Goal: Task Accomplishment & Management: Manage account settings

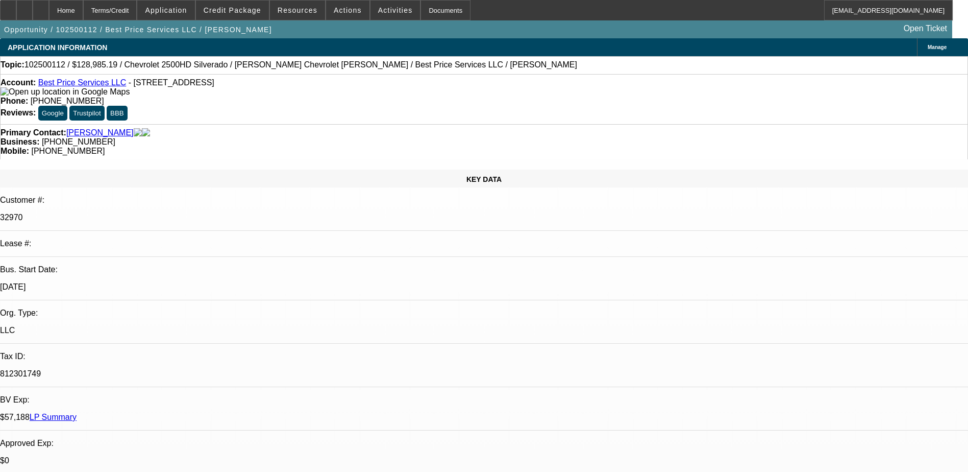
select select "0.1"
select select "2"
select select "0.1"
select select "4"
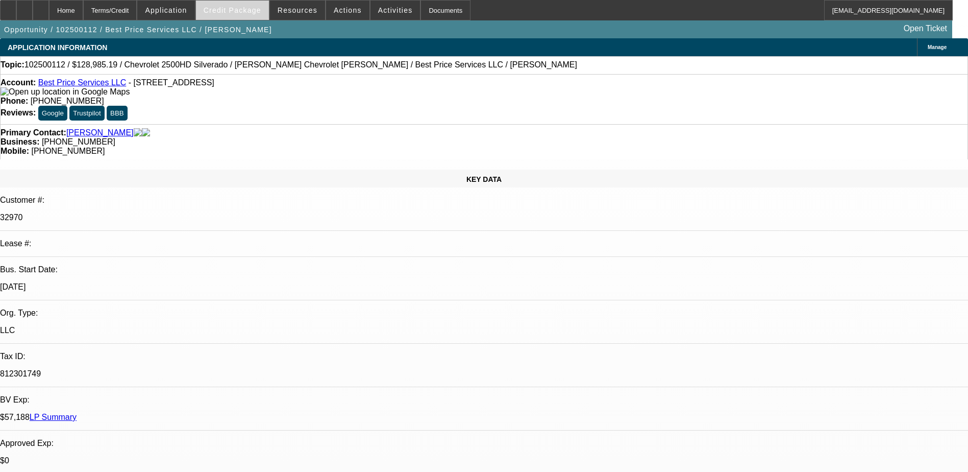
click at [231, 10] on span "Credit Package" at bounding box center [233, 10] width 58 height 8
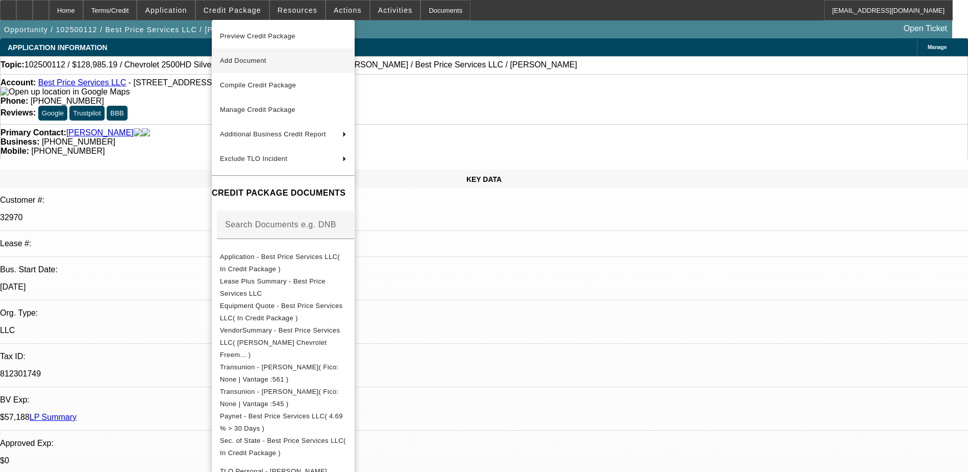
click at [250, 61] on span "Add Document" at bounding box center [243, 61] width 46 height 8
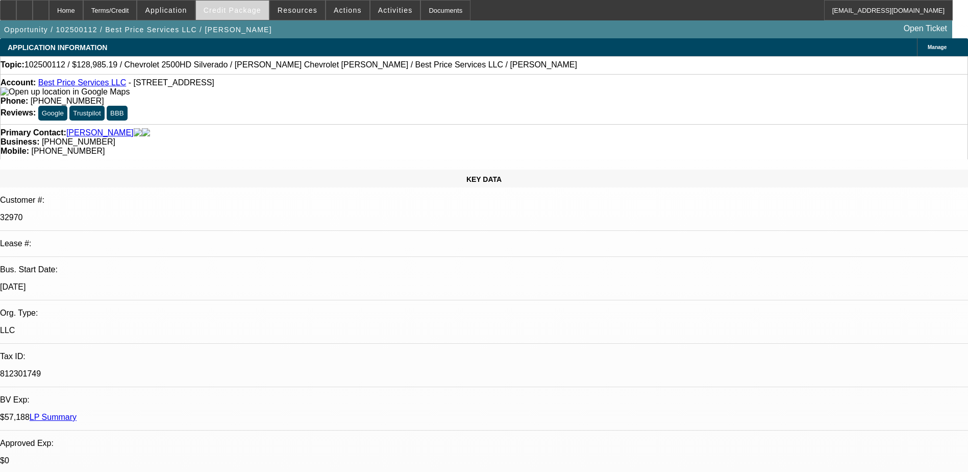
click at [251, 12] on span "Credit Package" at bounding box center [233, 10] width 58 height 8
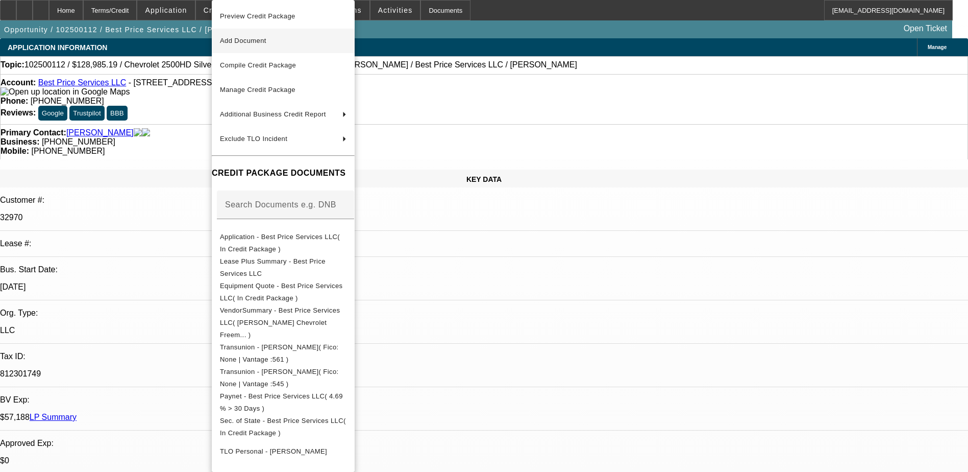
click at [260, 40] on span "Add Document" at bounding box center [243, 41] width 46 height 8
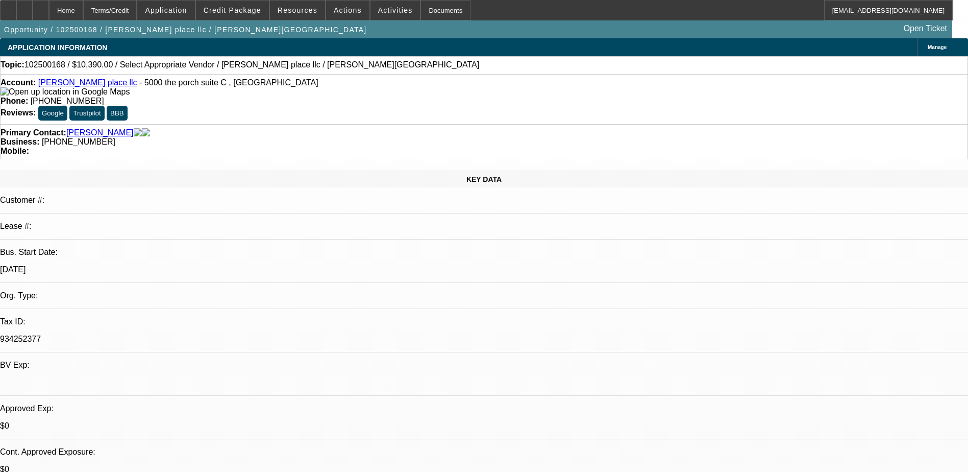
select select "0"
select select "2"
select select "0.1"
select select "4"
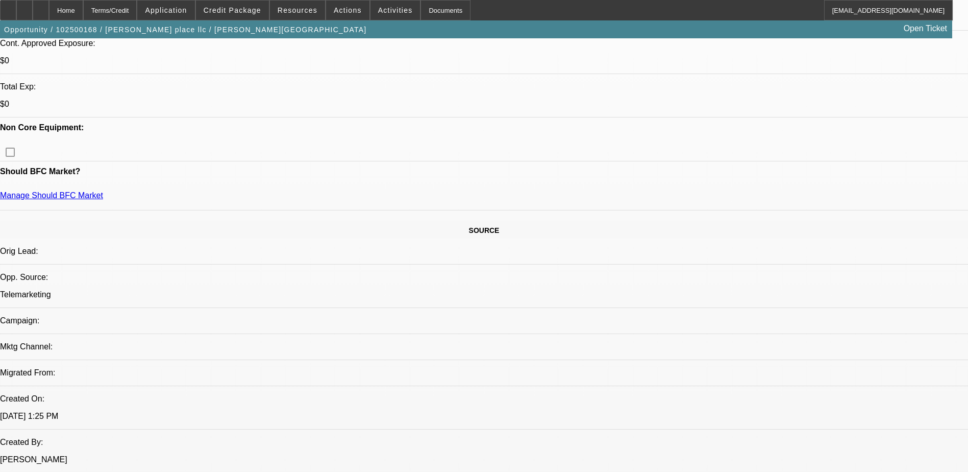
scroll to position [408, 0]
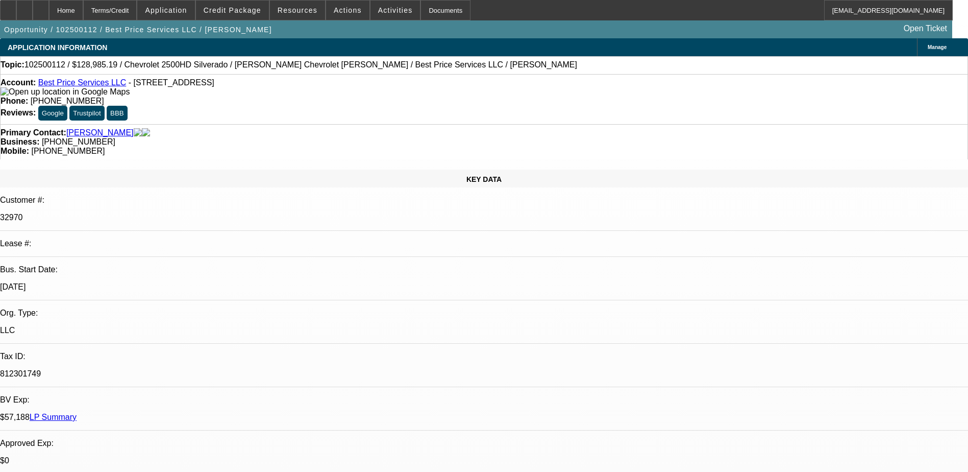
select select "0.1"
select select "2"
select select "0.1"
select select "4"
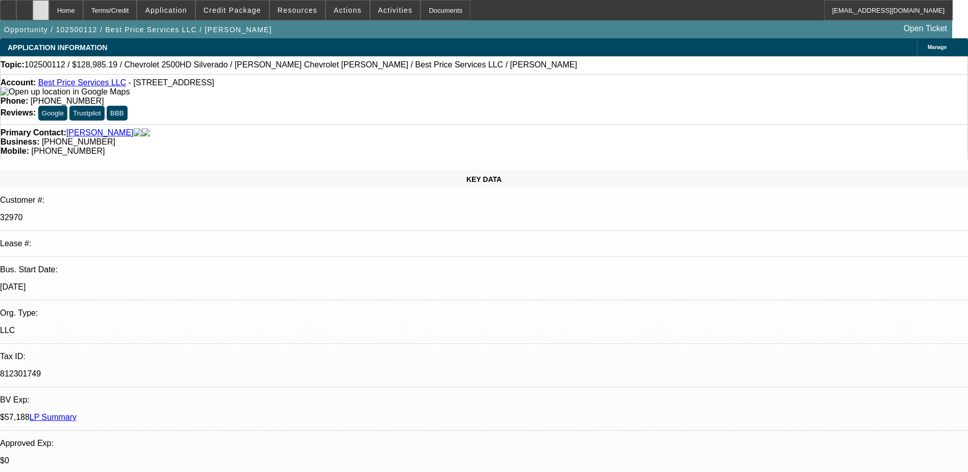
click at [49, 9] on div at bounding box center [41, 10] width 16 height 20
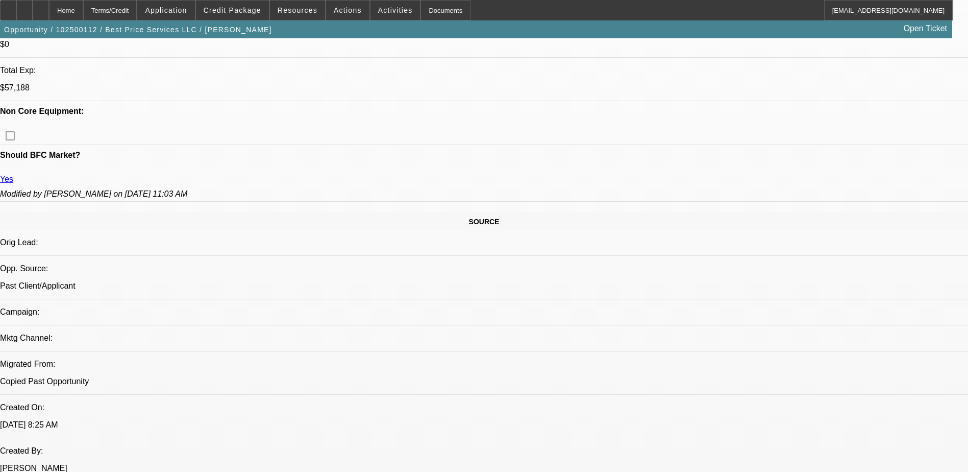
select select "0.1"
select select "2"
select select "0.1"
select select "4"
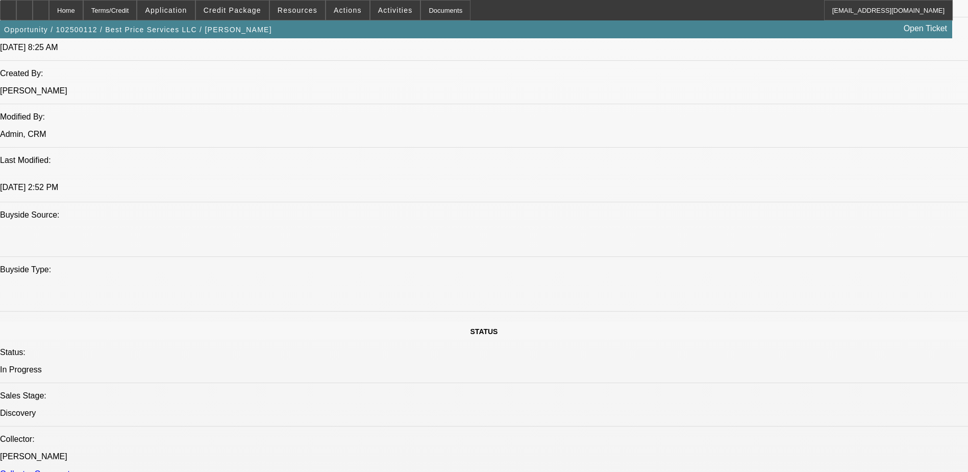
scroll to position [864, 0]
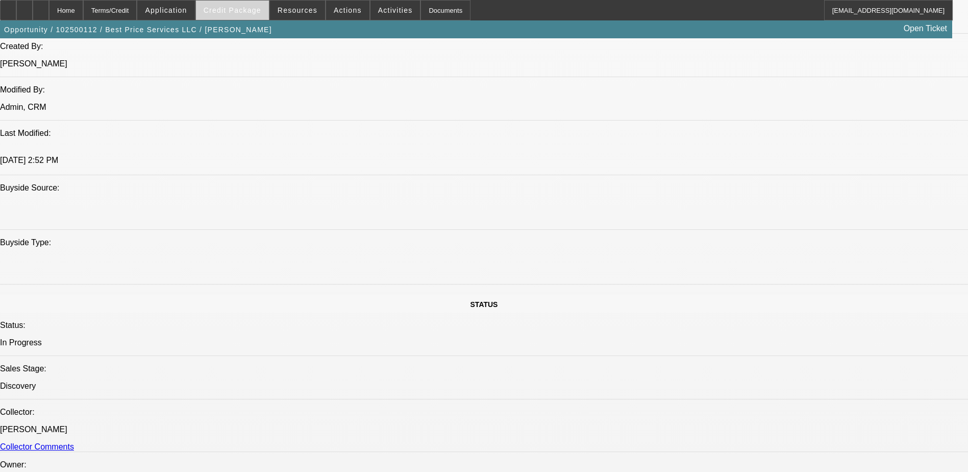
click at [246, 12] on span "Credit Package" at bounding box center [233, 10] width 58 height 8
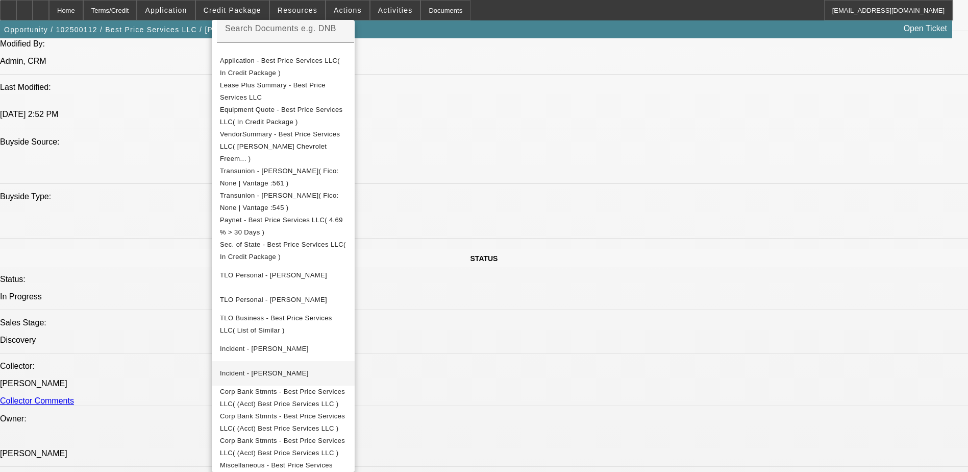
scroll to position [966, 0]
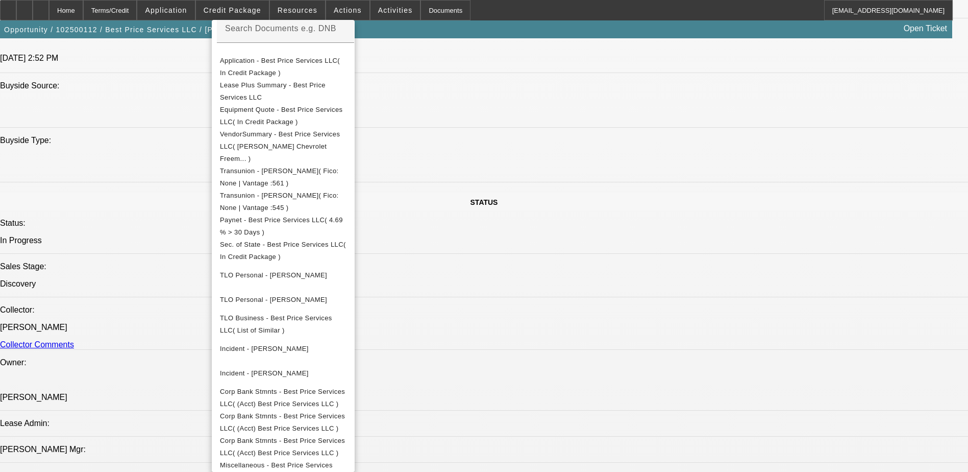
click at [138, 173] on div at bounding box center [484, 236] width 968 height 472
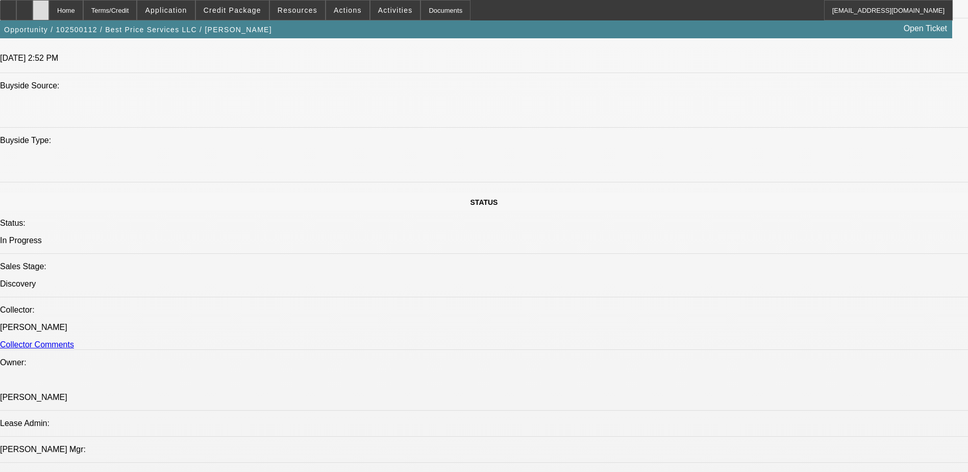
click at [49, 5] on div at bounding box center [41, 10] width 16 height 20
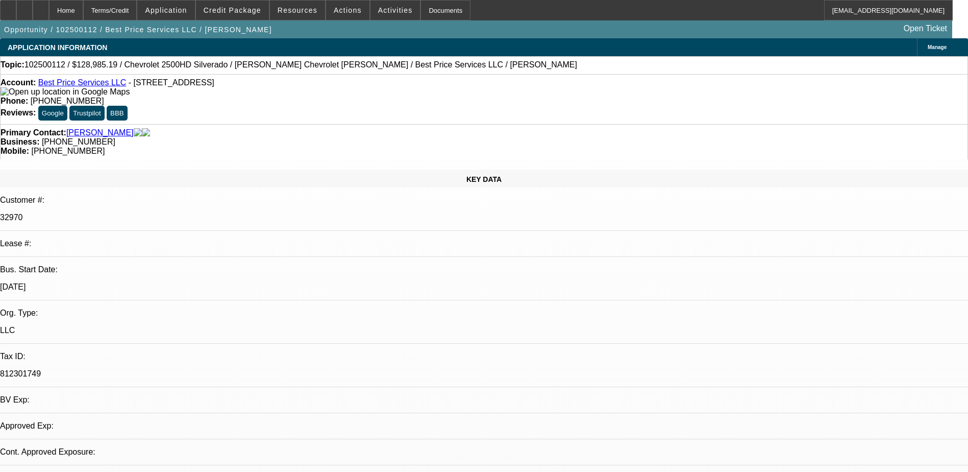
select select "0.1"
select select "2"
select select "0.1"
select select "1"
select select "2"
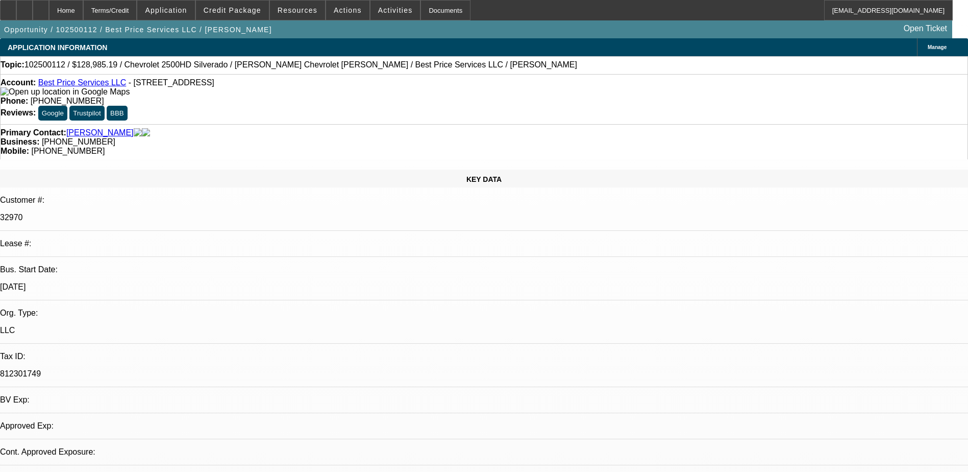
select select "4"
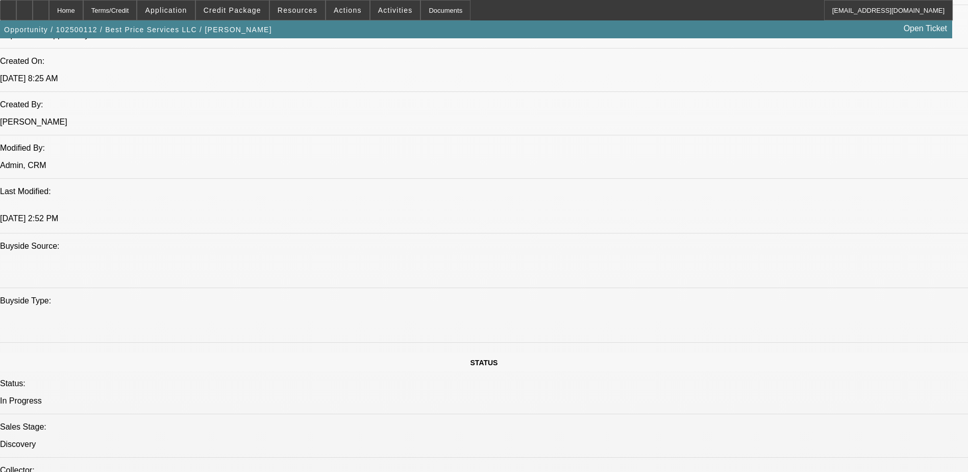
scroll to position [663, 0]
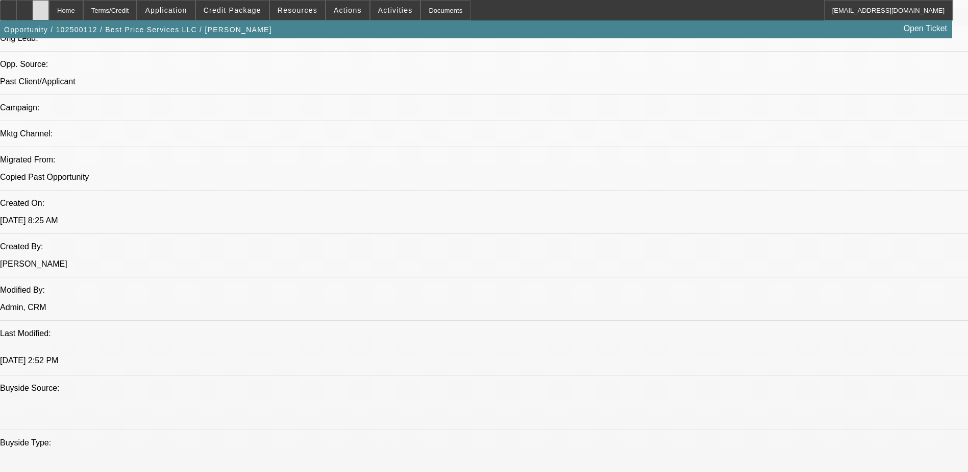
click at [49, 10] on div at bounding box center [41, 10] width 16 height 20
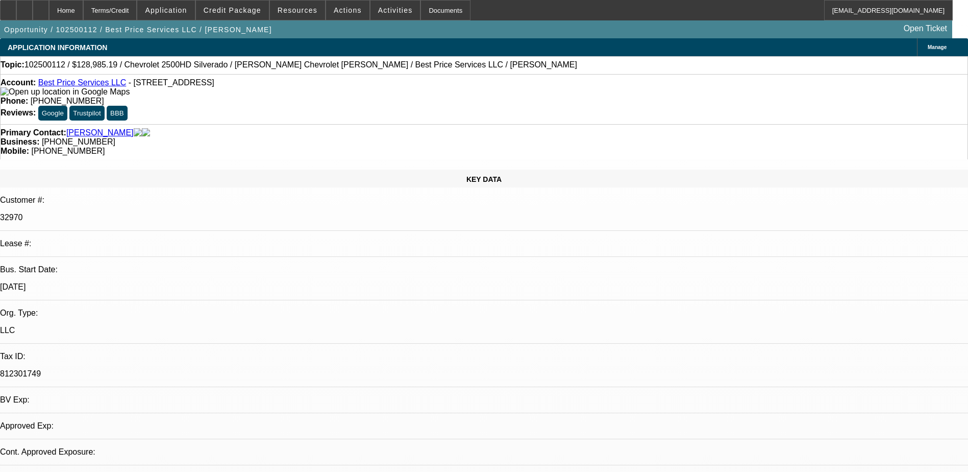
select select "0.1"
select select "2"
select select "0.1"
select select "1"
select select "2"
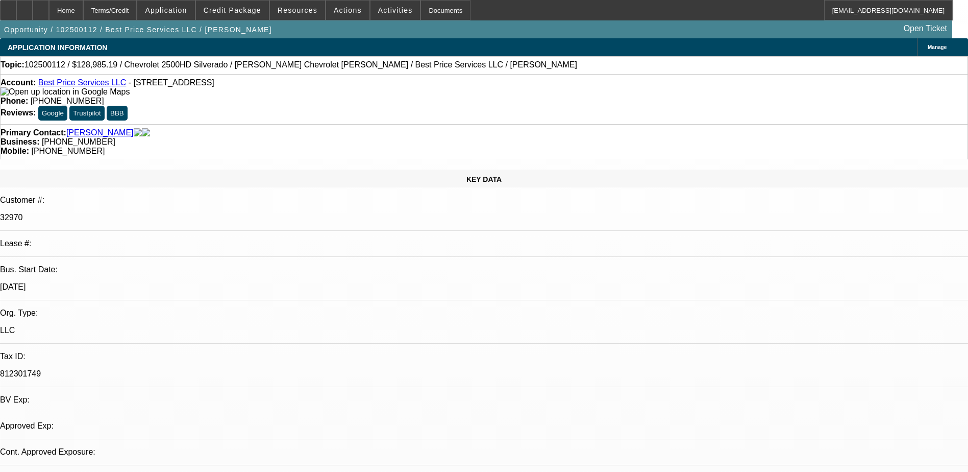
select select "4"
select select "0.1"
select select "2"
select select "0.1"
select select "2"
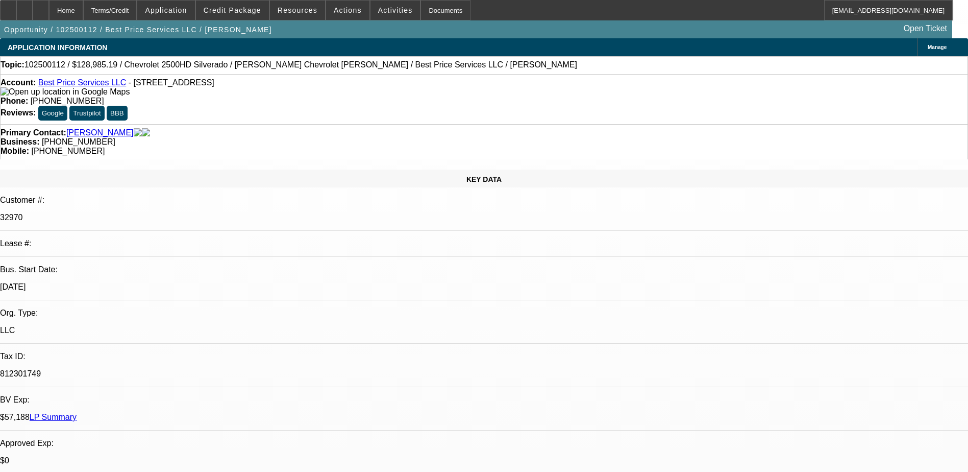
select select "4"
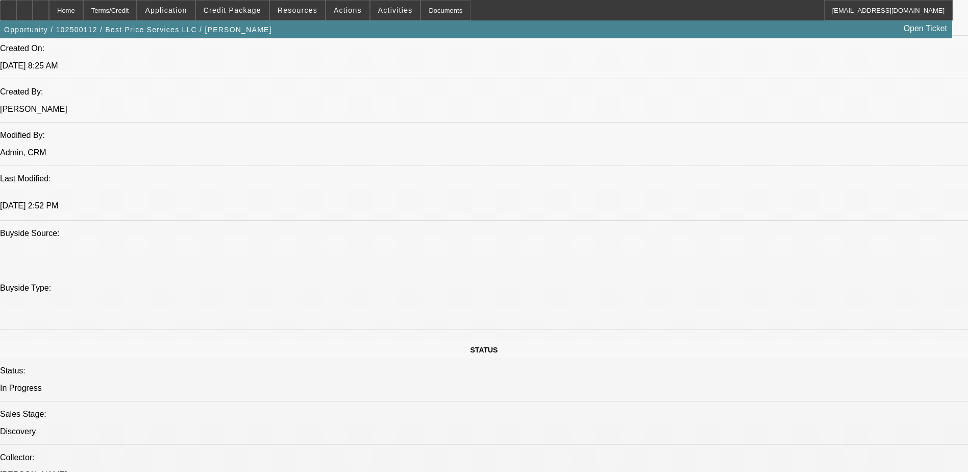
scroll to position [970, 0]
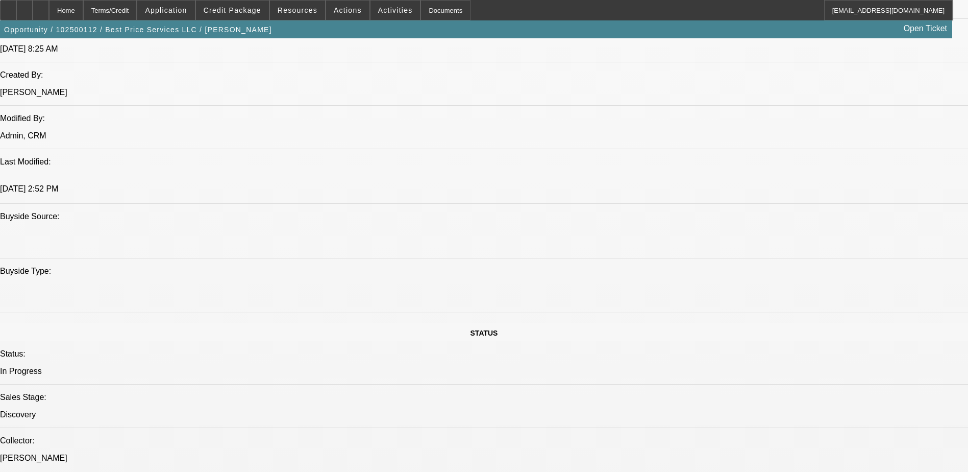
scroll to position [766, 0]
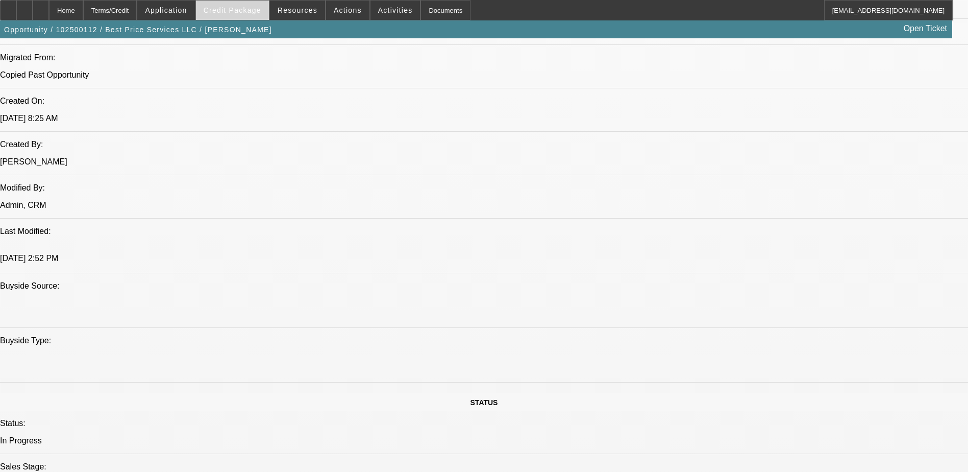
click at [243, 11] on span "Credit Package" at bounding box center [233, 10] width 58 height 8
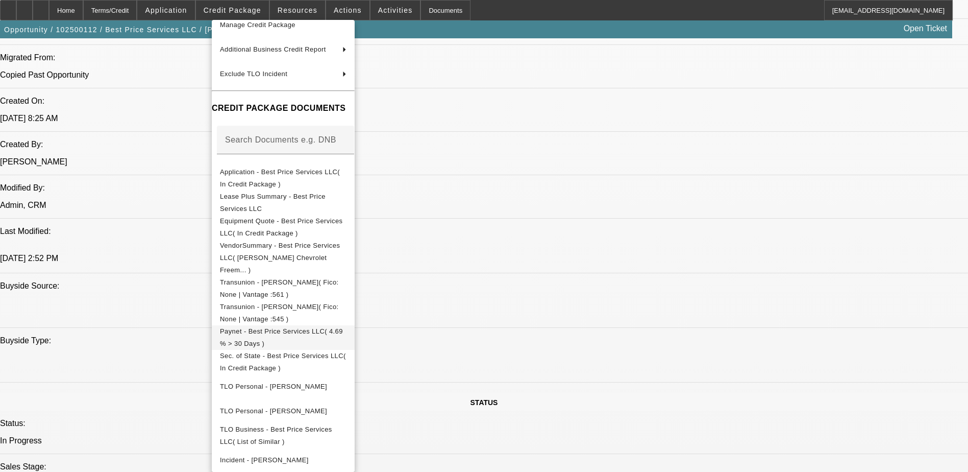
scroll to position [196, 0]
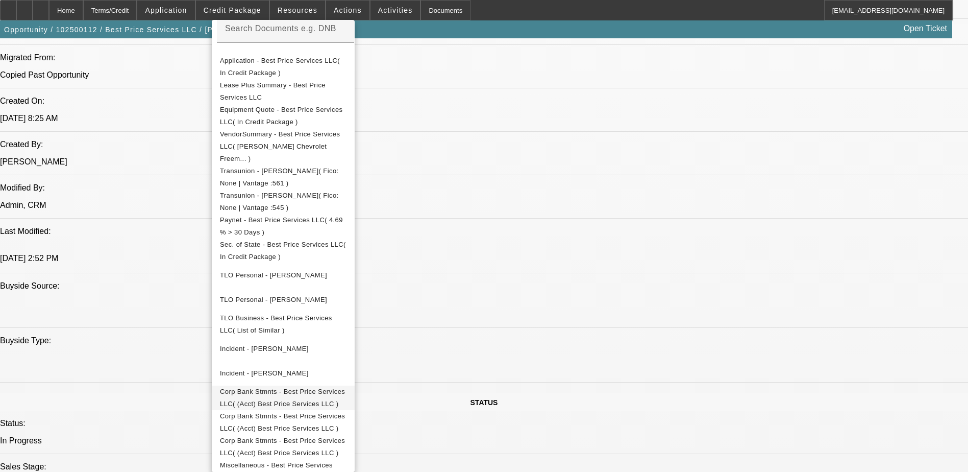
click at [335, 387] on span "Corp Bank Stmnts - Best Price Services LLC( (Acct) Best Price Services LLC )" at bounding box center [282, 397] width 125 height 20
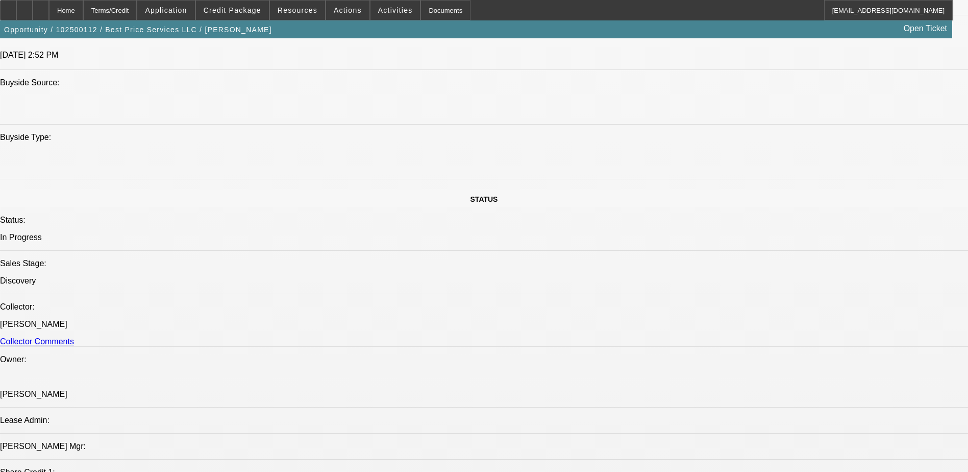
scroll to position [970, 0]
click at [235, 12] on span "Credit Package" at bounding box center [233, 10] width 58 height 8
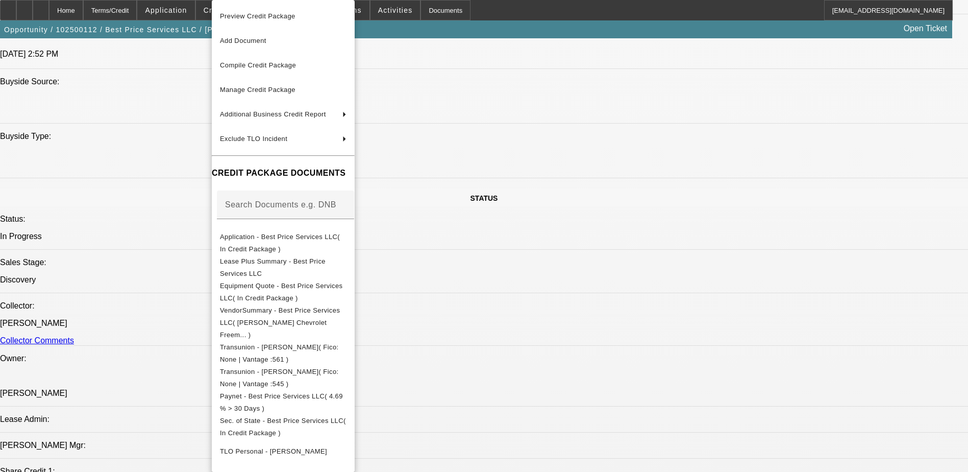
click at [555, 250] on div at bounding box center [484, 236] width 968 height 472
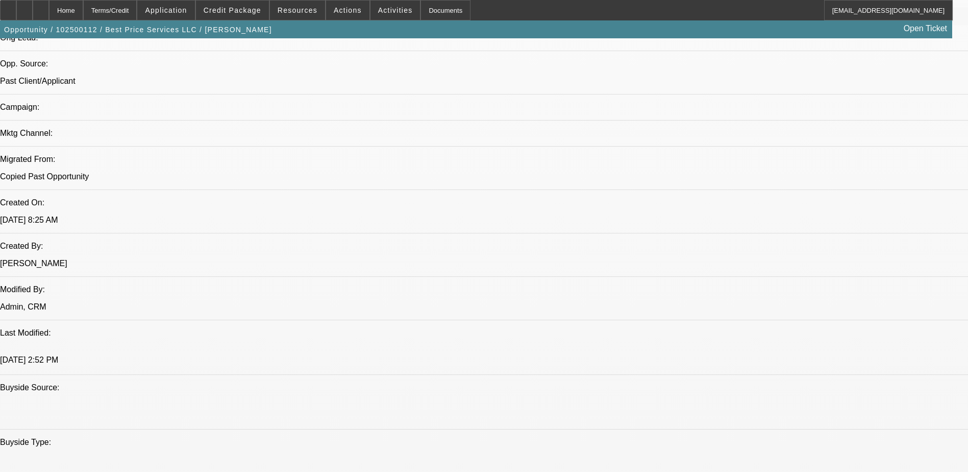
scroll to position [663, 0]
click at [49, 6] on div at bounding box center [41, 10] width 16 height 20
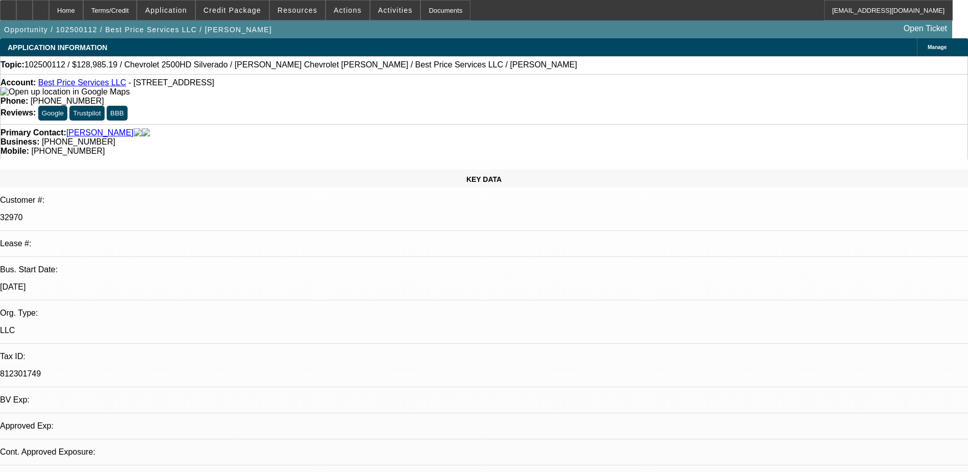
select select "0.1"
select select "2"
select select "0.1"
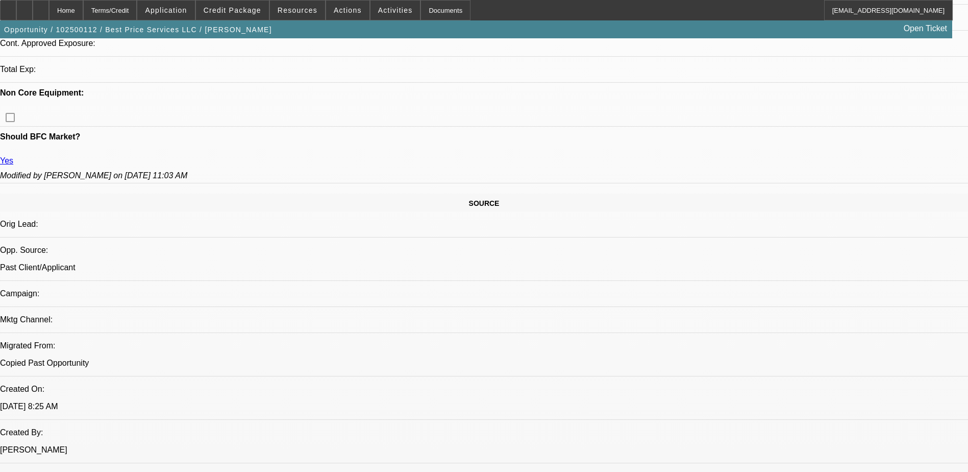
select select "1"
select select "2"
select select "4"
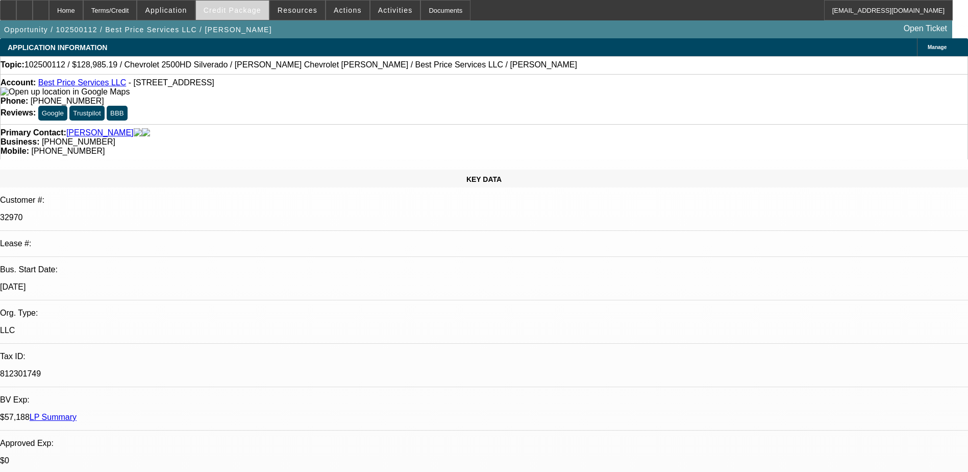
click at [244, 8] on span "Credit Package" at bounding box center [233, 10] width 58 height 8
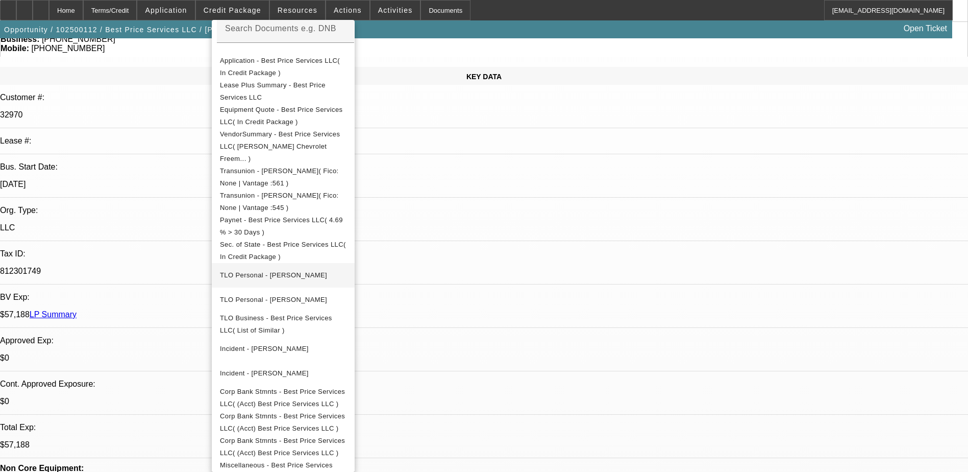
scroll to position [153, 0]
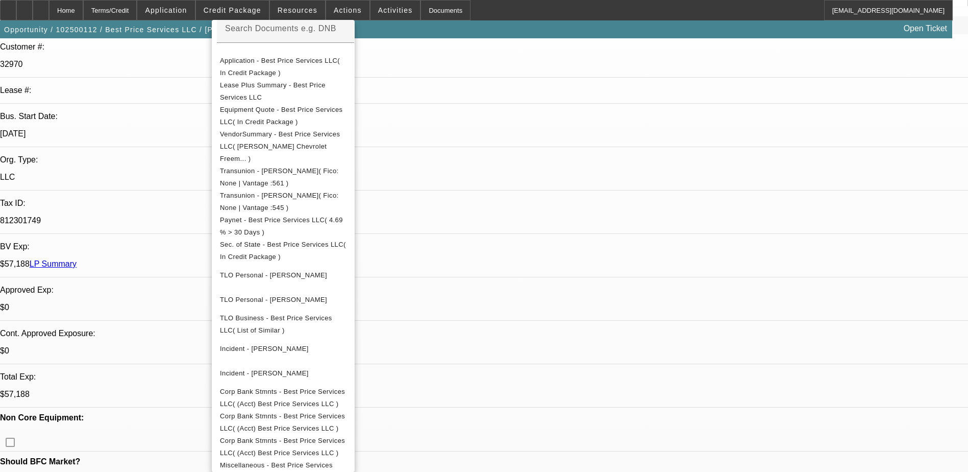
click at [190, 181] on div at bounding box center [484, 236] width 968 height 472
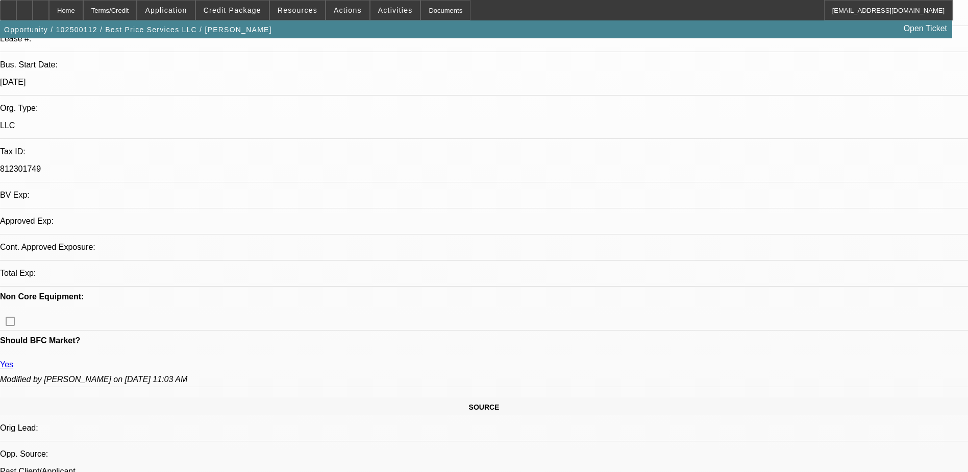
select select "0.1"
select select "2"
select select "0.1"
select select "4"
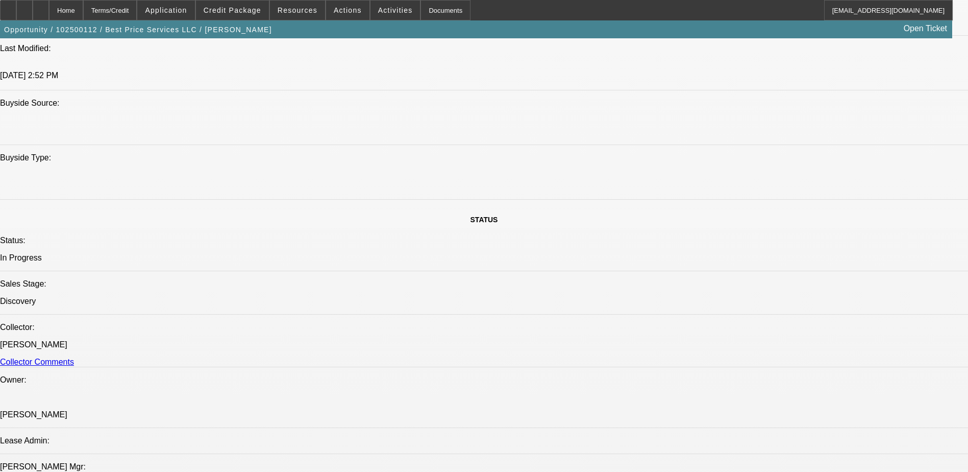
scroll to position [966, 0]
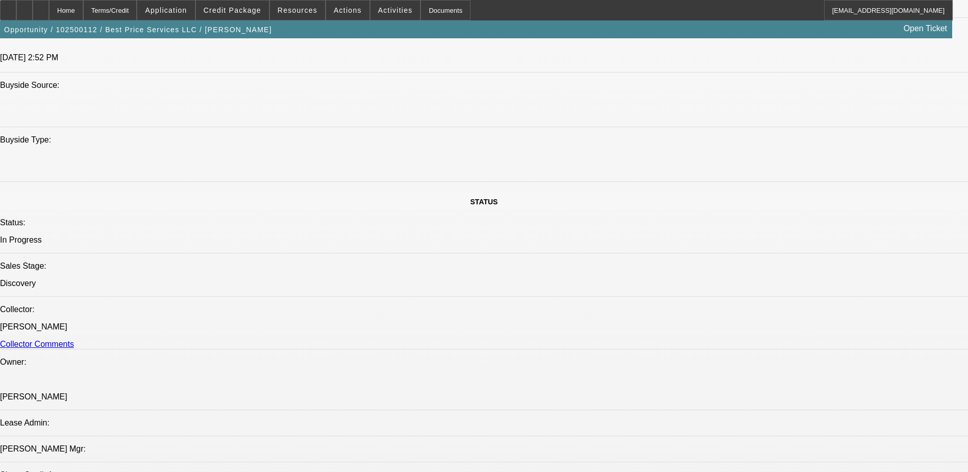
click at [249, 14] on span at bounding box center [232, 10] width 73 height 24
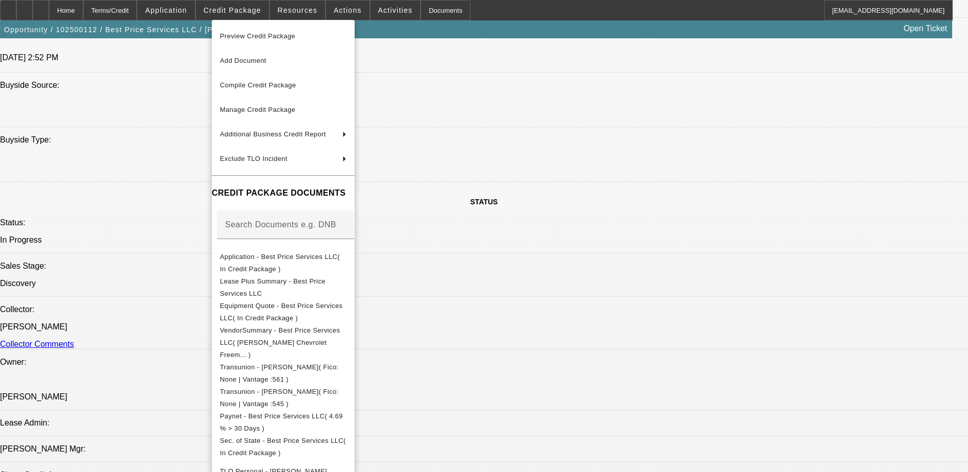
click at [538, 248] on div at bounding box center [484, 236] width 968 height 472
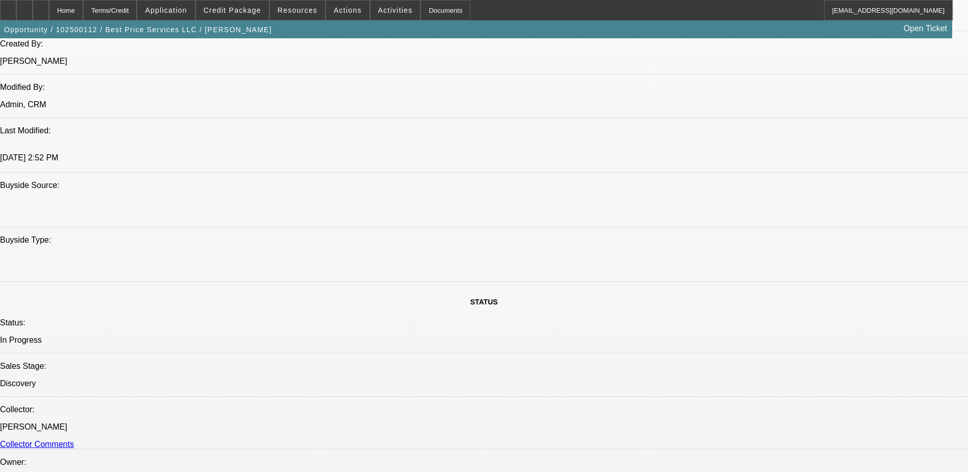
scroll to position [864, 0]
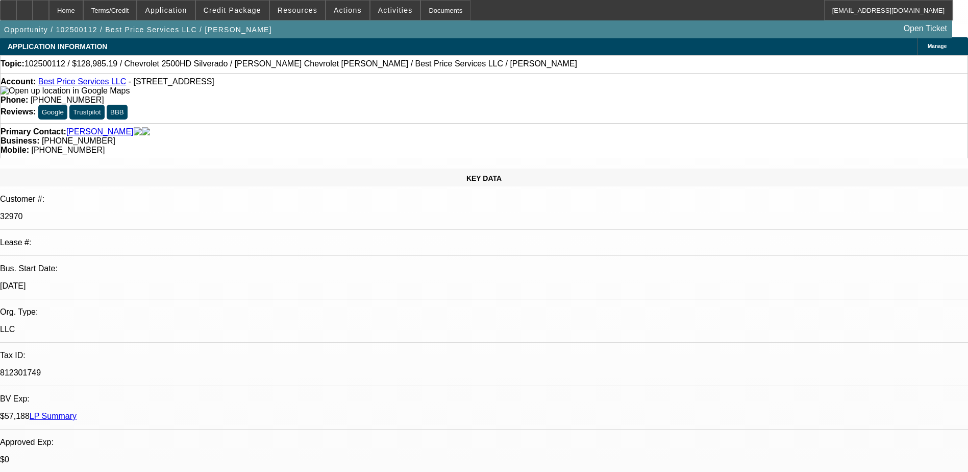
scroll to position [0, 0]
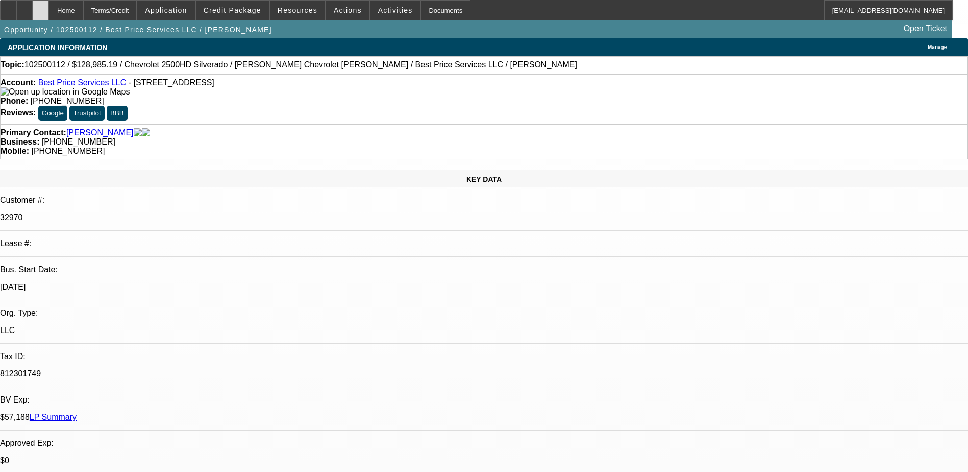
click at [49, 6] on div at bounding box center [41, 10] width 16 height 20
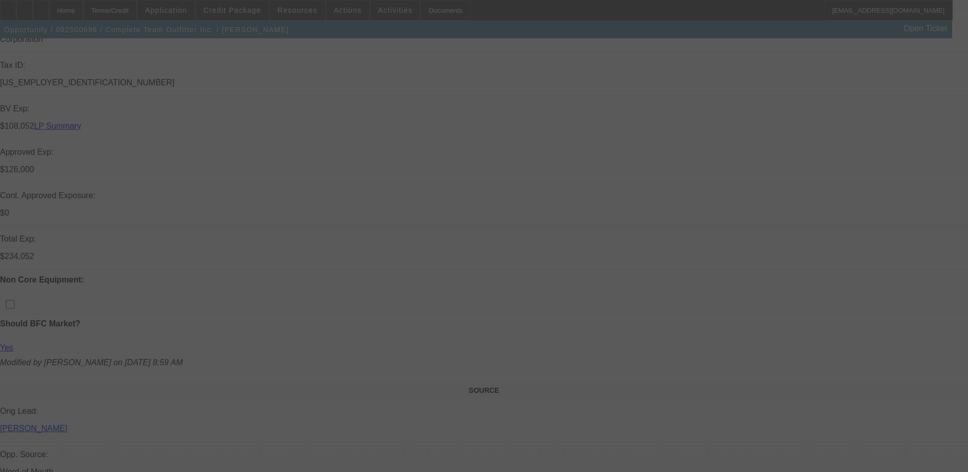
scroll to position [306, 0]
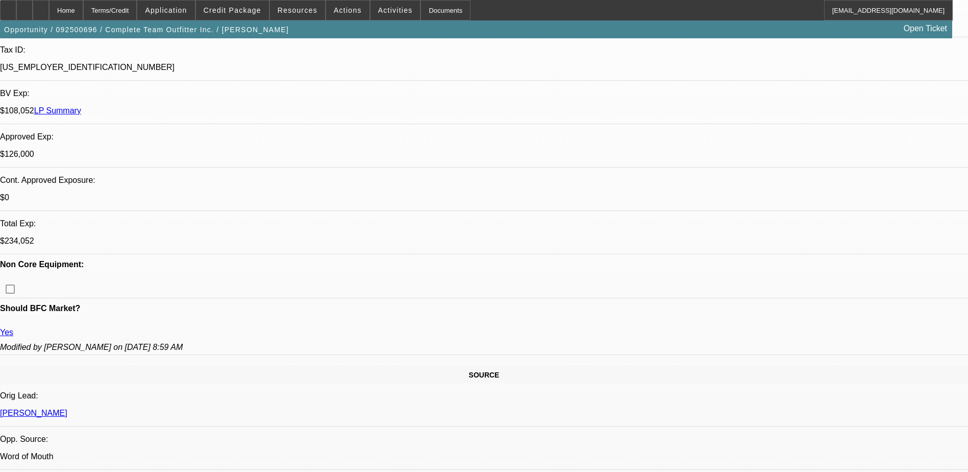
select select "0"
select select "2"
select select "0"
select select "2"
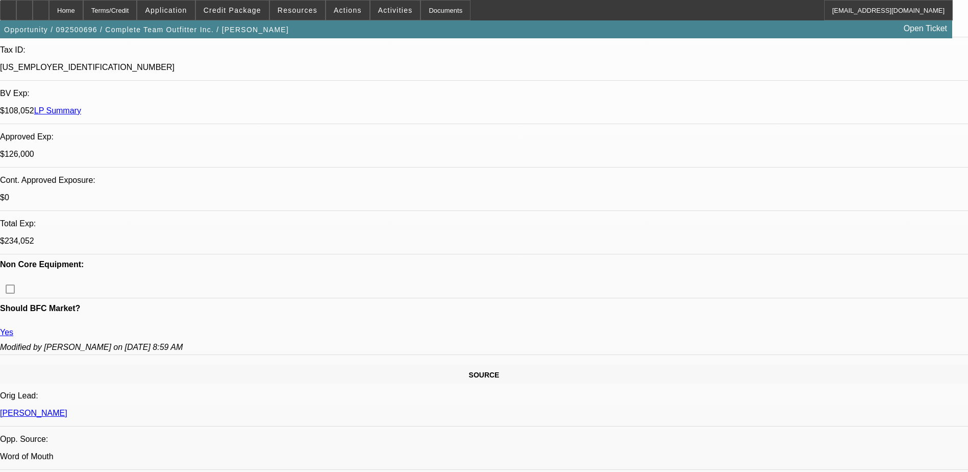
select select "0"
select select "2"
select select "0"
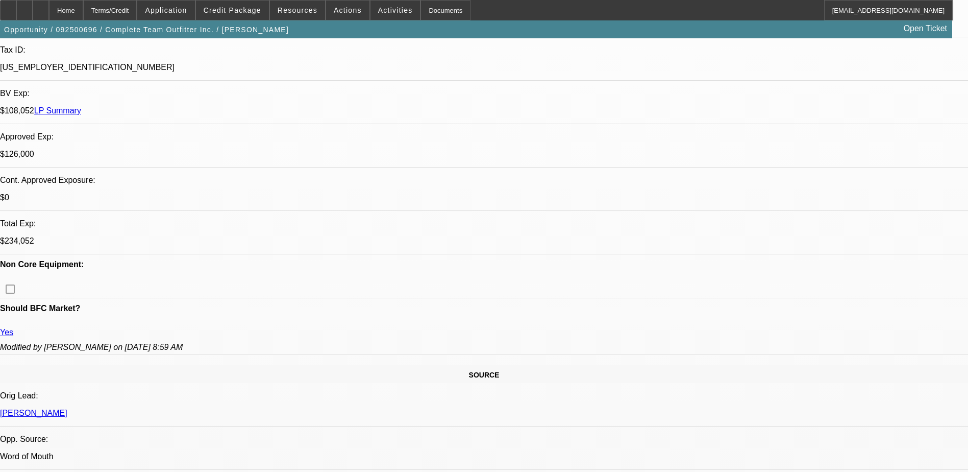
select select "2"
select select "0"
select select "1"
select select "2"
select select "6"
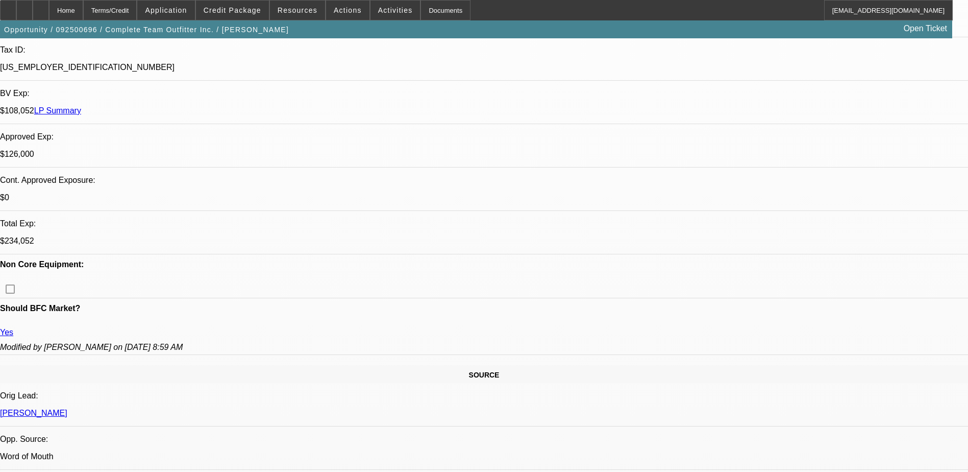
select select "1"
select select "2"
select select "6"
select select "1"
select select "2"
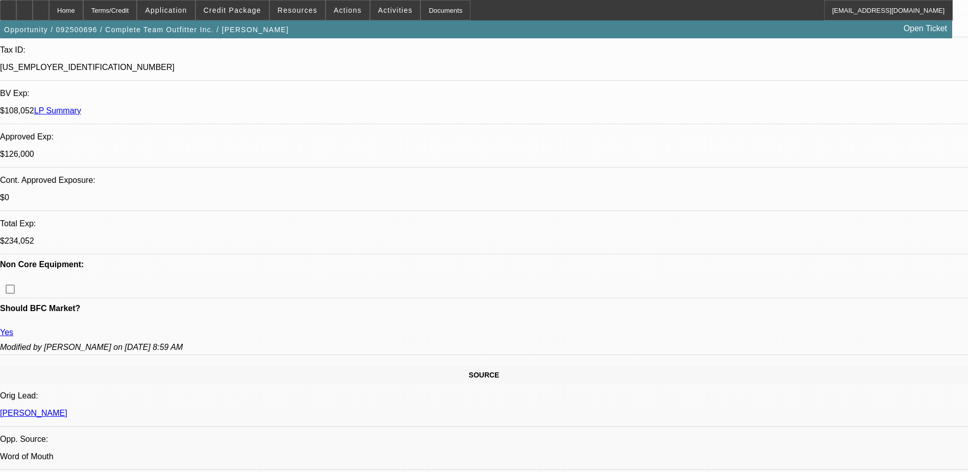
select select "6"
select select "1"
select select "2"
select select "6"
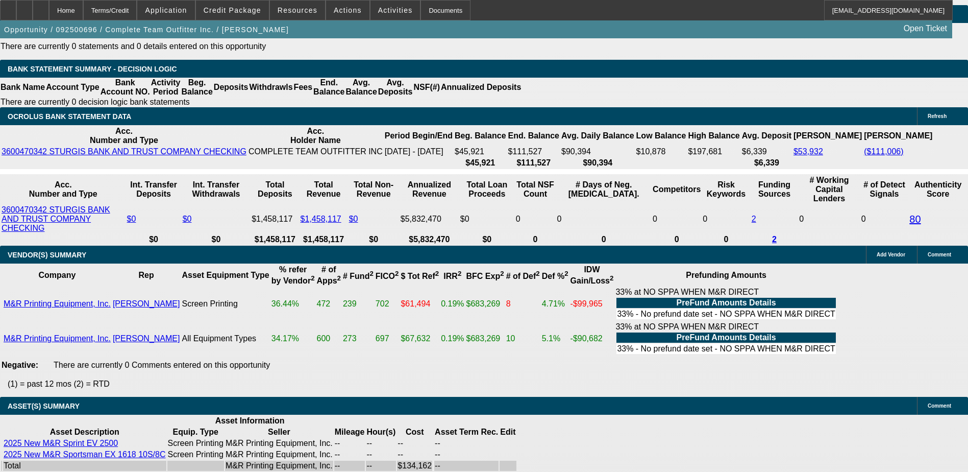
scroll to position [2041, 0]
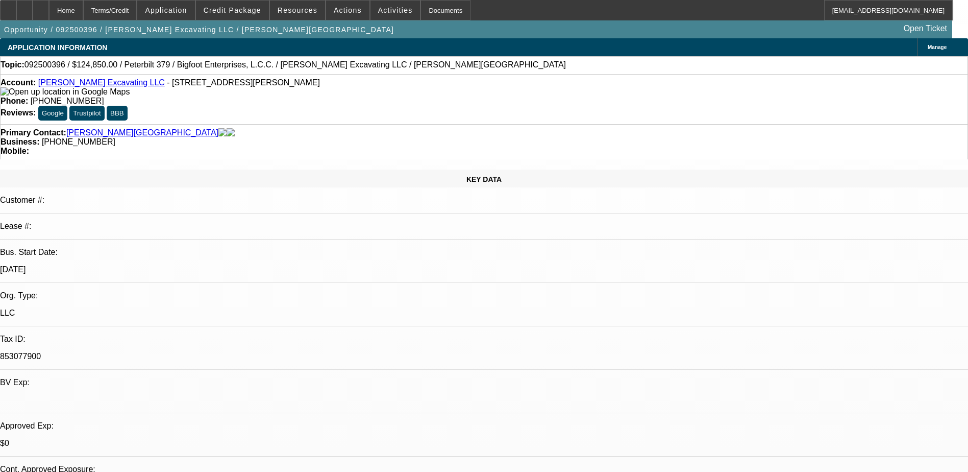
select select "0"
select select "2"
select select "0"
select select "6"
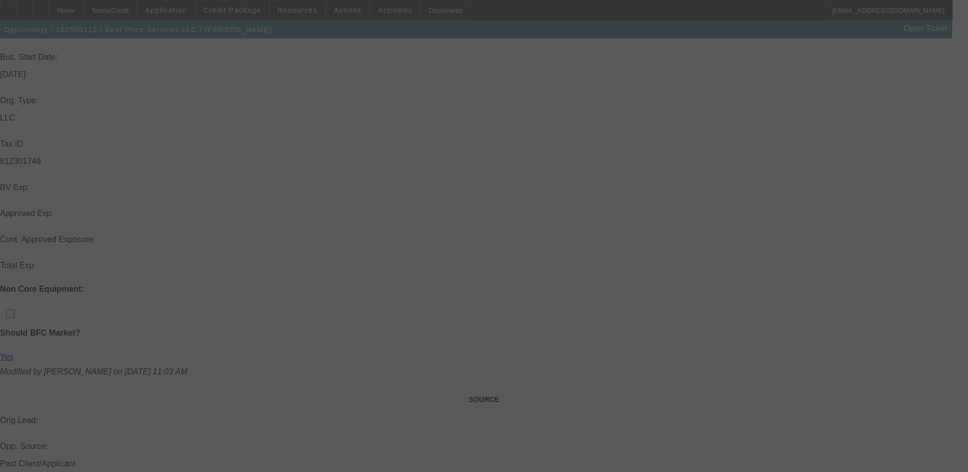
scroll to position [263, 0]
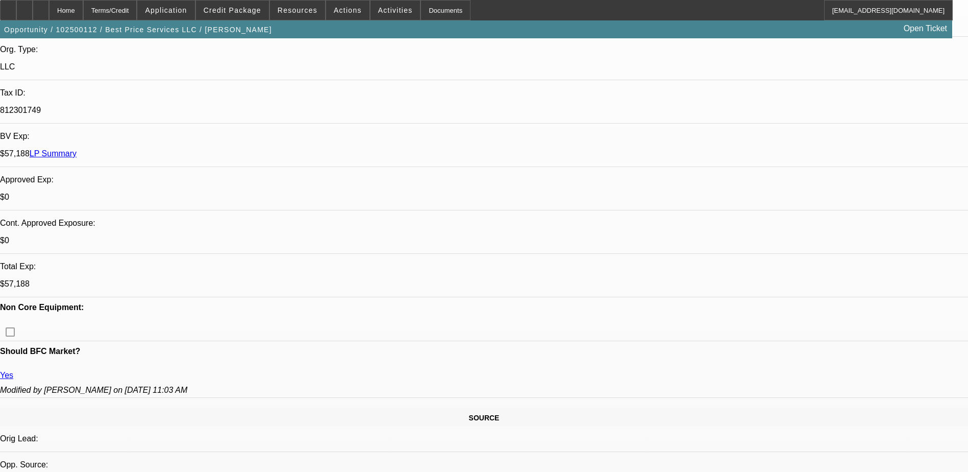
select select "0.1"
select select "2"
select select "0.1"
select select "1"
select select "2"
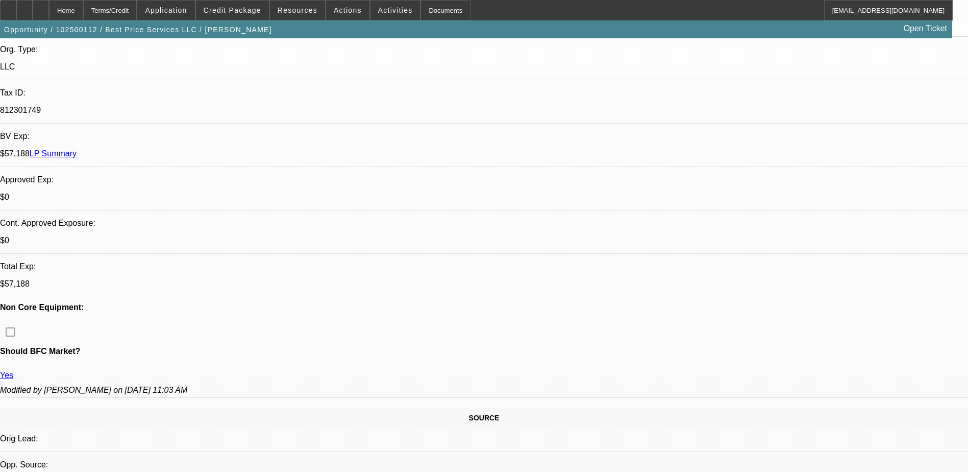
select select "4"
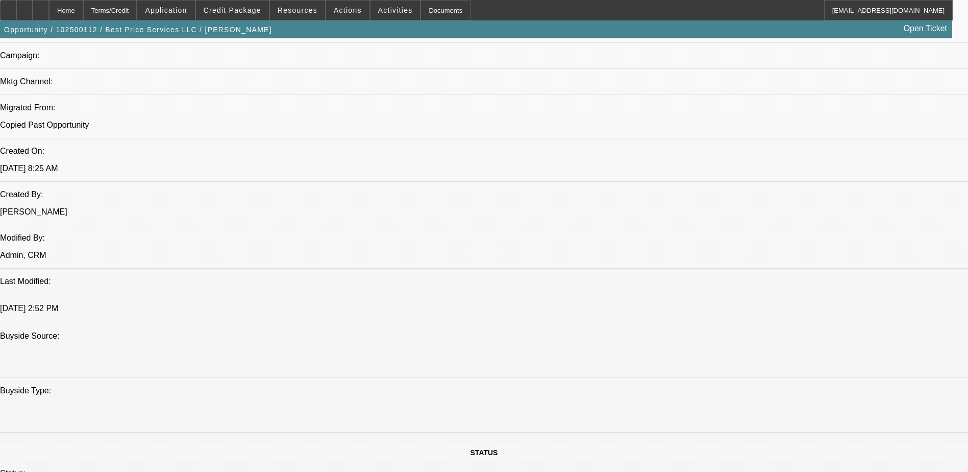
scroll to position [714, 0]
click at [249, 14] on span "Credit Package" at bounding box center [233, 10] width 58 height 8
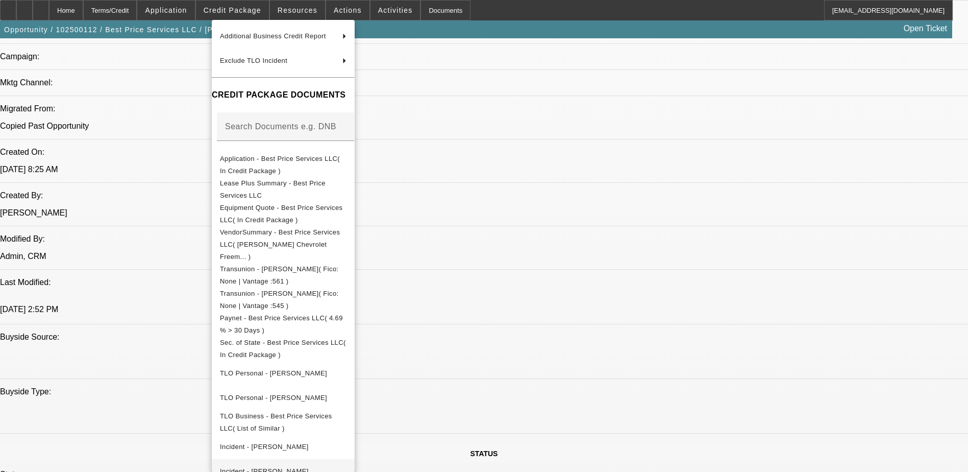
scroll to position [196, 0]
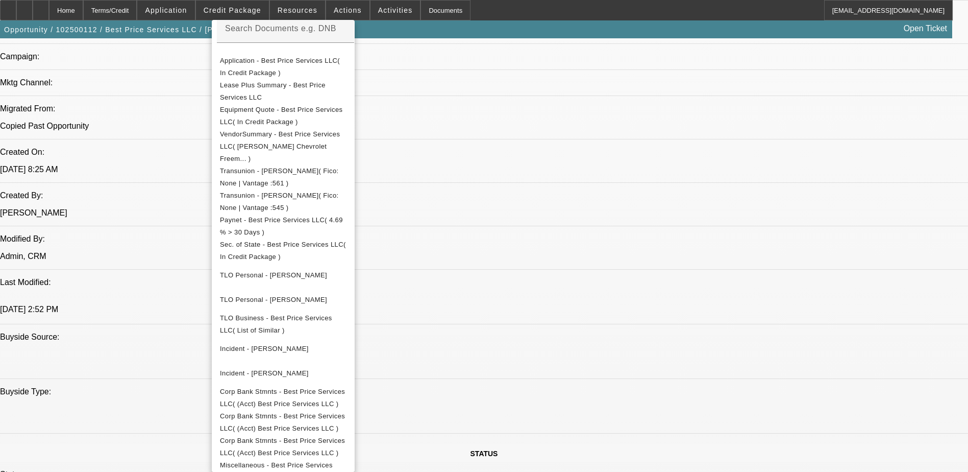
click at [560, 78] on div at bounding box center [484, 236] width 968 height 472
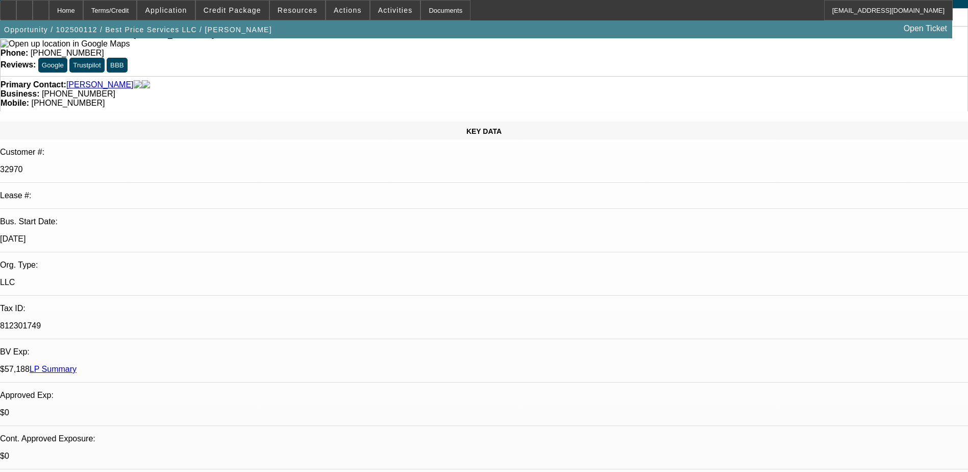
scroll to position [0, 0]
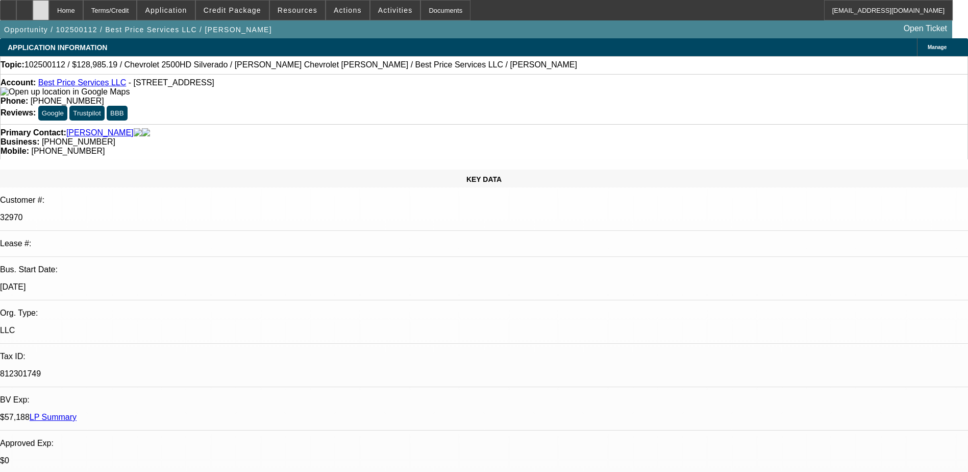
click at [49, 8] on div at bounding box center [41, 10] width 16 height 20
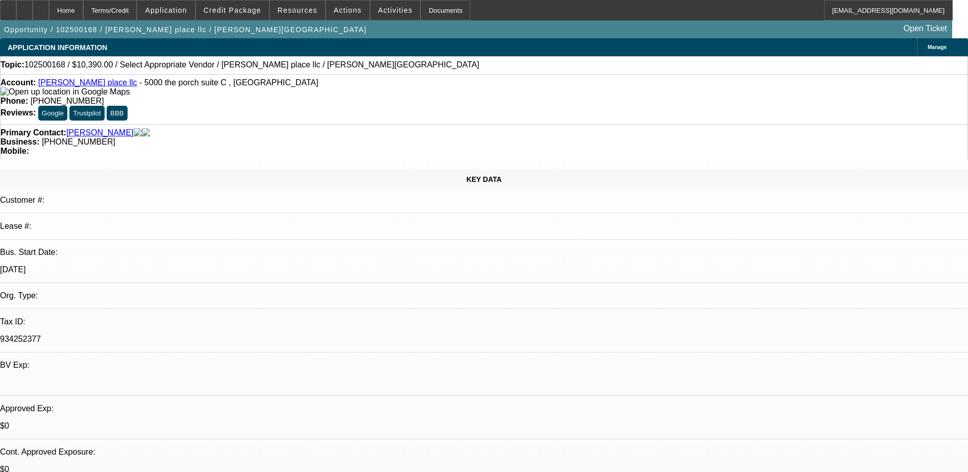
select select "0"
select select "2"
select select "0.1"
select select "4"
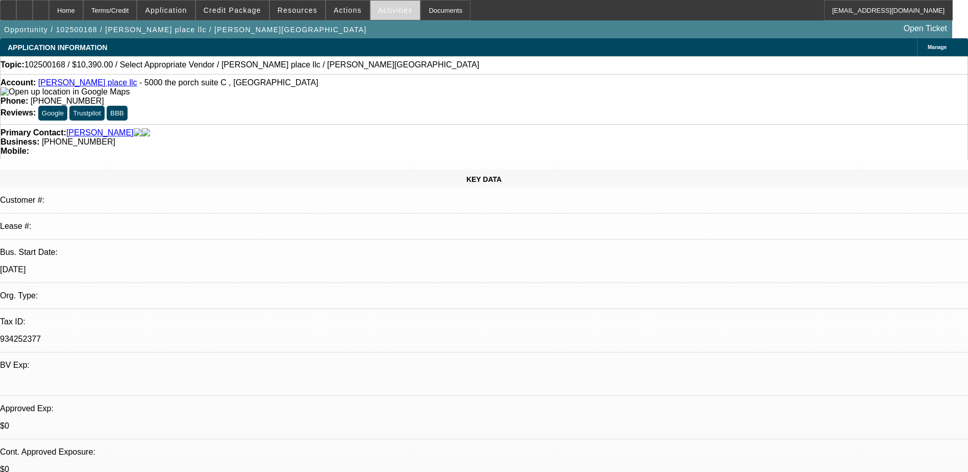
click at [381, 7] on span "Activities" at bounding box center [395, 10] width 35 height 8
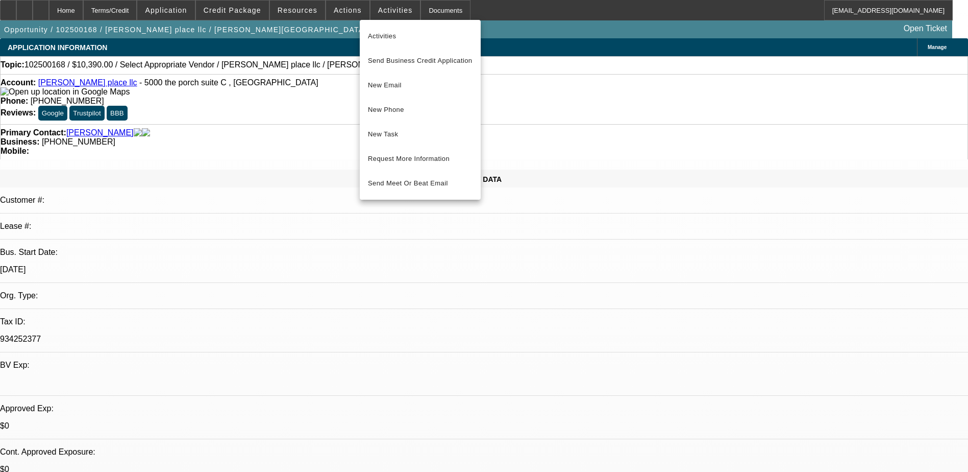
click at [295, 111] on div at bounding box center [484, 236] width 968 height 472
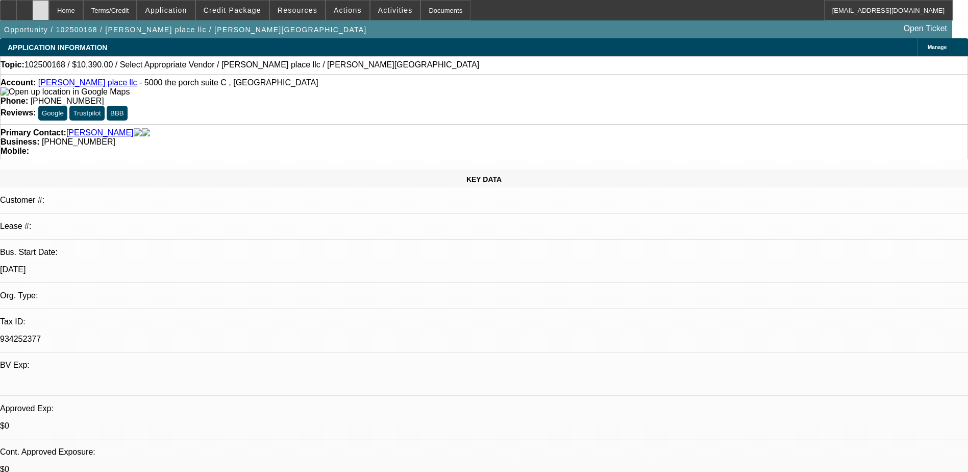
click at [49, 4] on div at bounding box center [41, 10] width 16 height 20
select select "0"
select select "2"
select select "0.1"
select select "1"
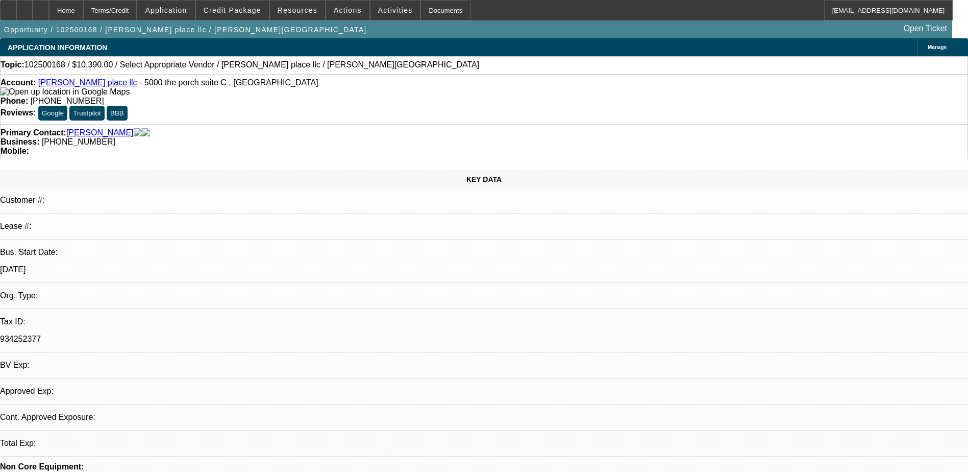
select select "2"
select select "4"
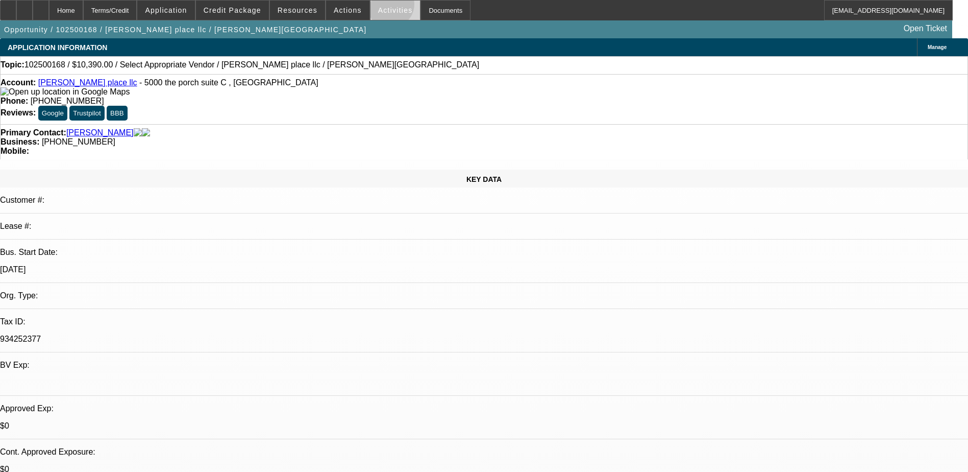
click at [380, 7] on span "Activities" at bounding box center [395, 10] width 35 height 8
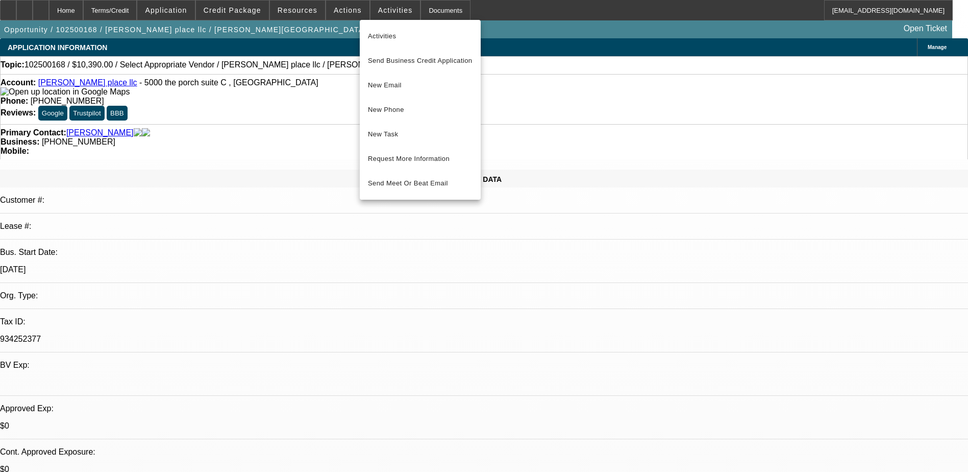
click at [321, 68] on div at bounding box center [484, 236] width 968 height 472
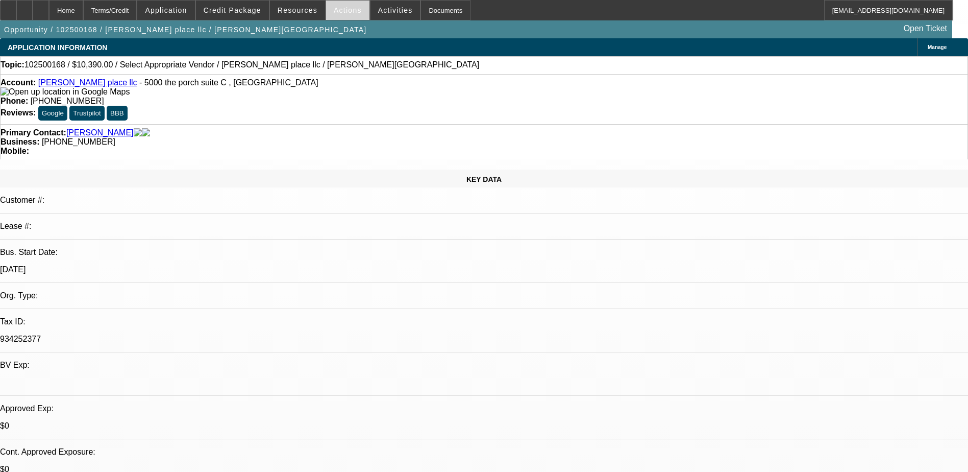
click at [334, 13] on span "Actions" at bounding box center [348, 10] width 28 height 8
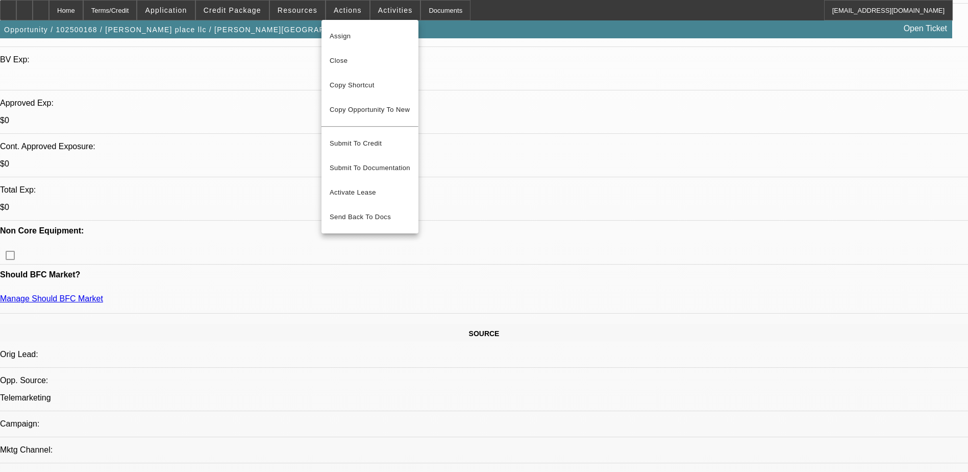
scroll to position [306, 0]
click at [350, 55] on span "Close" at bounding box center [370, 61] width 81 height 12
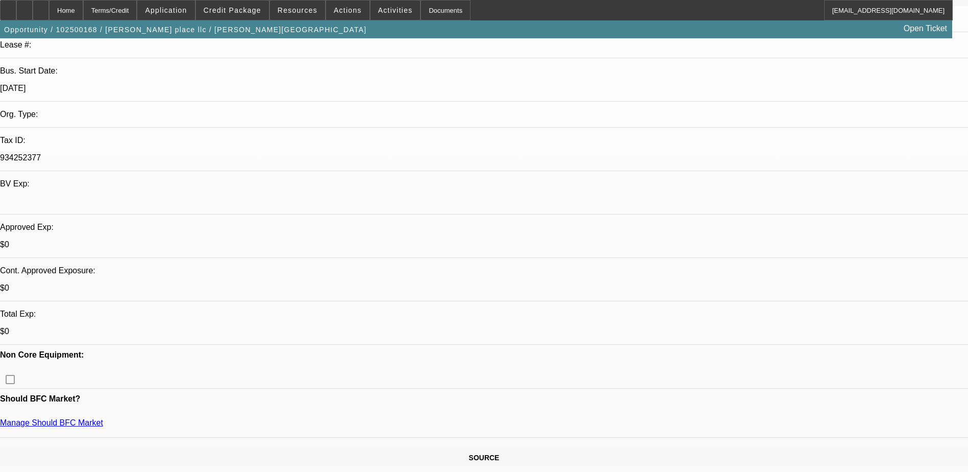
scroll to position [102, 0]
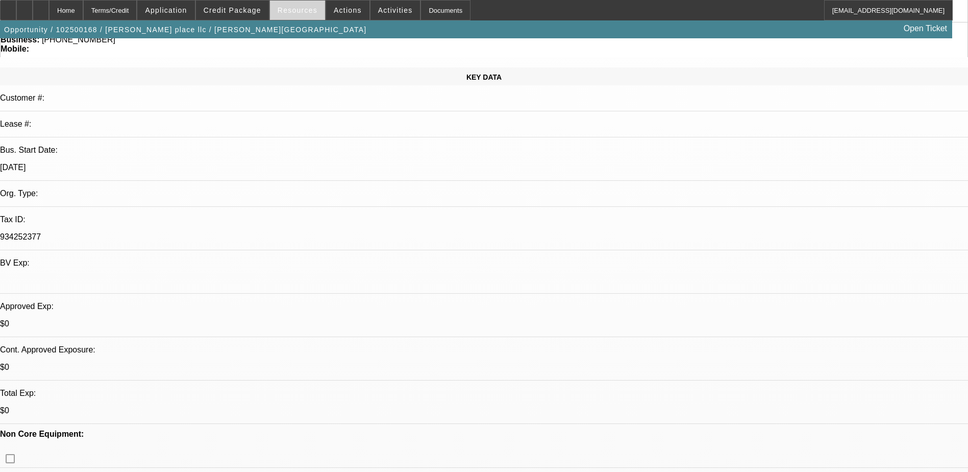
click at [308, 9] on span "Resources" at bounding box center [298, 10] width 40 height 8
click at [344, 9] on div at bounding box center [484, 236] width 968 height 472
click at [344, 9] on span "Actions" at bounding box center [348, 10] width 28 height 8
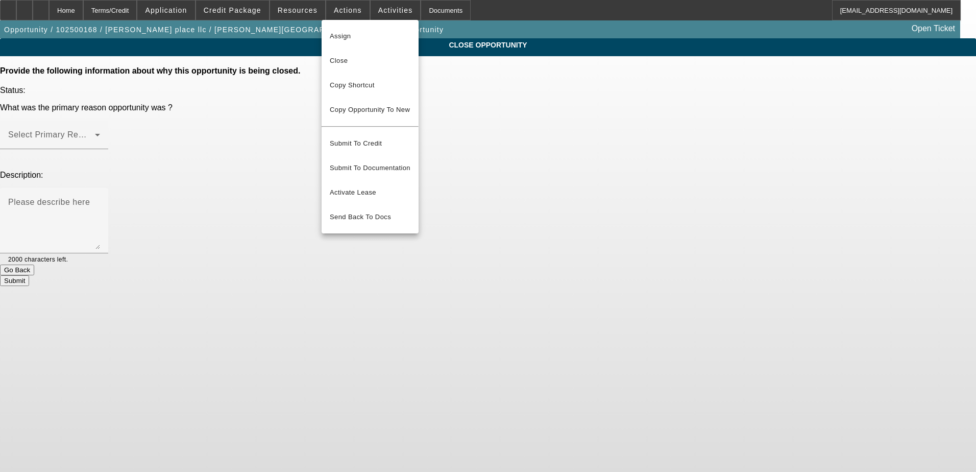
click at [529, 112] on div at bounding box center [488, 236] width 976 height 472
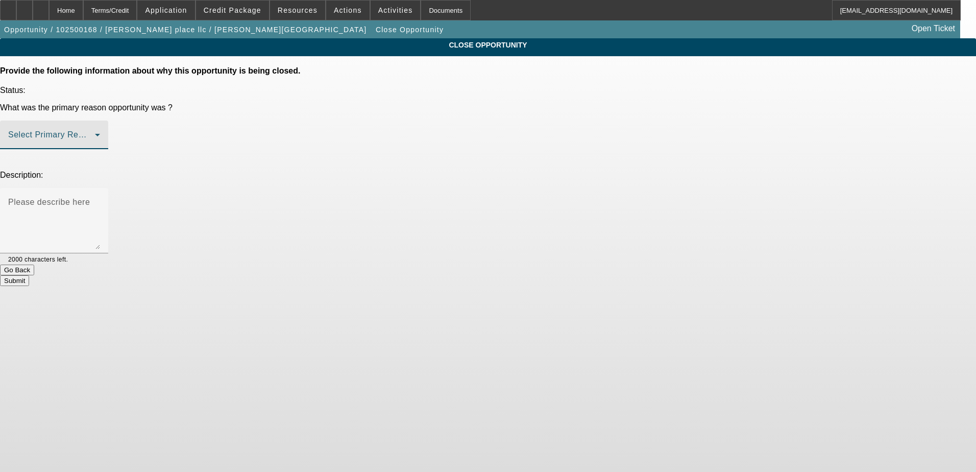
click at [100, 120] on div "Select Primary Reason" at bounding box center [54, 134] width 92 height 29
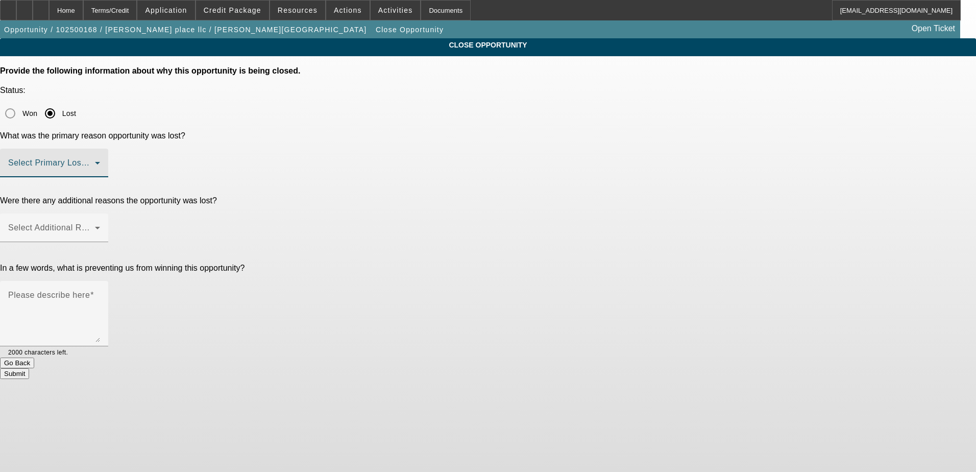
click at [95, 161] on span at bounding box center [51, 167] width 87 height 12
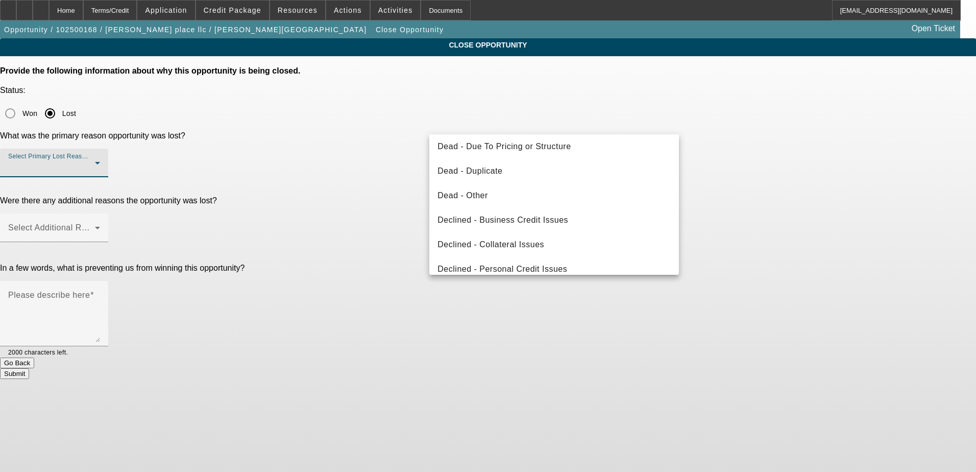
scroll to position [137, 0]
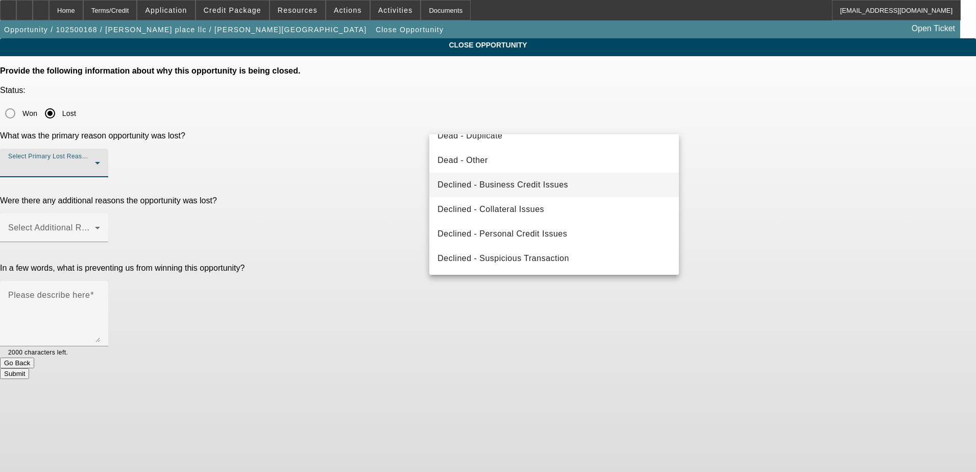
click at [535, 185] on span "Declined - Business Credit Issues" at bounding box center [502, 185] width 131 height 12
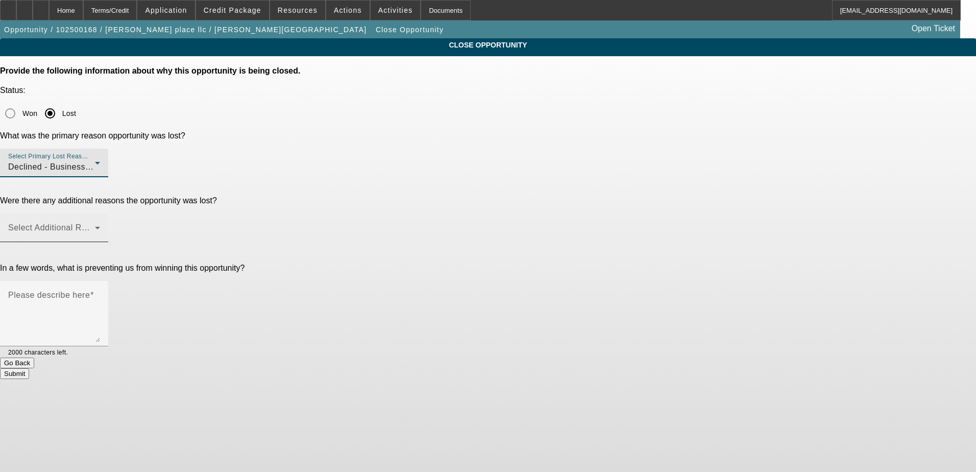
click at [109, 223] on mat-label "Select Additional Reasons" at bounding box center [58, 227] width 101 height 9
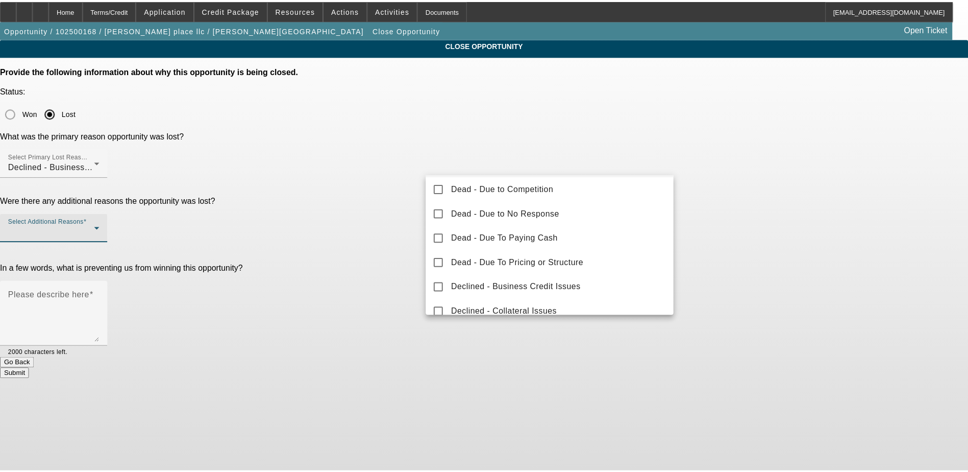
scroll to position [0, 0]
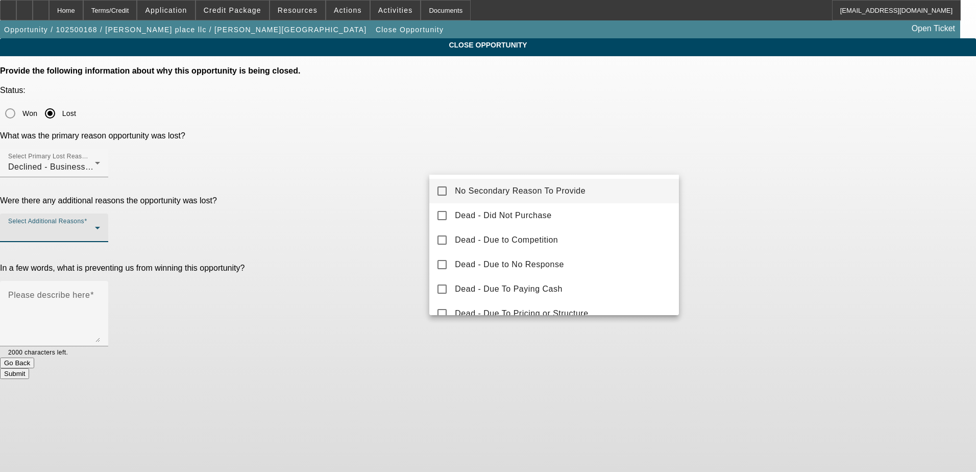
click at [447, 191] on mat-pseudo-checkbox at bounding box center [441, 190] width 9 height 9
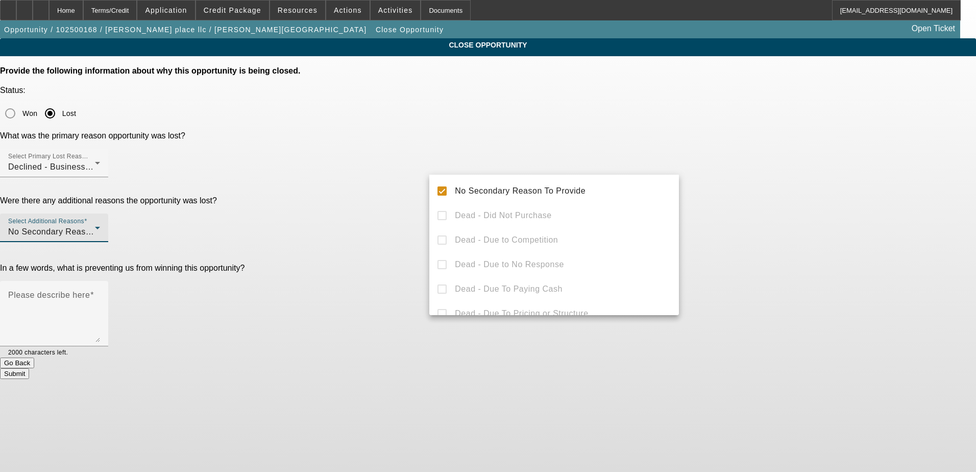
drag, startPoint x: 393, startPoint y: 207, endPoint x: 402, endPoint y: 208, distance: 8.8
click at [394, 208] on div at bounding box center [488, 236] width 976 height 472
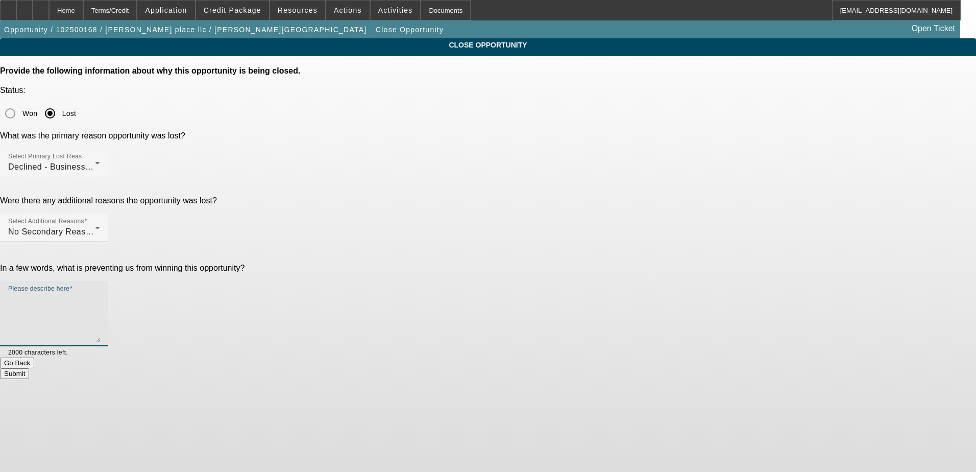
click at [100, 293] on textarea "Please describe here" at bounding box center [54, 317] width 92 height 49
type textarea "Incident report"
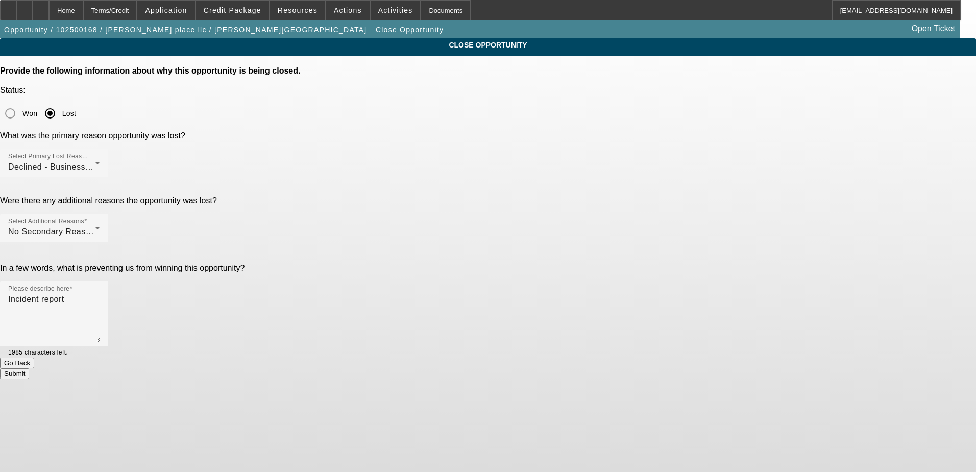
click at [29, 368] on button "Submit" at bounding box center [14, 373] width 29 height 11
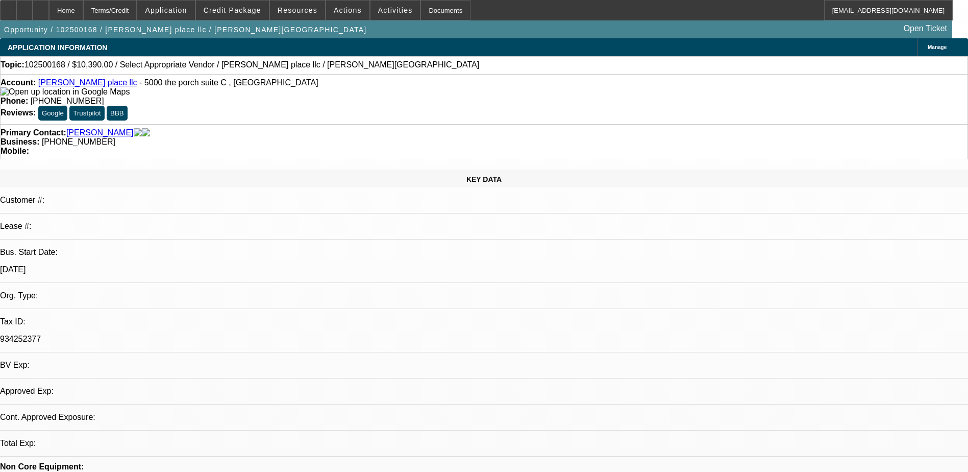
select select "0"
select select "2"
select select "0.1"
select select "4"
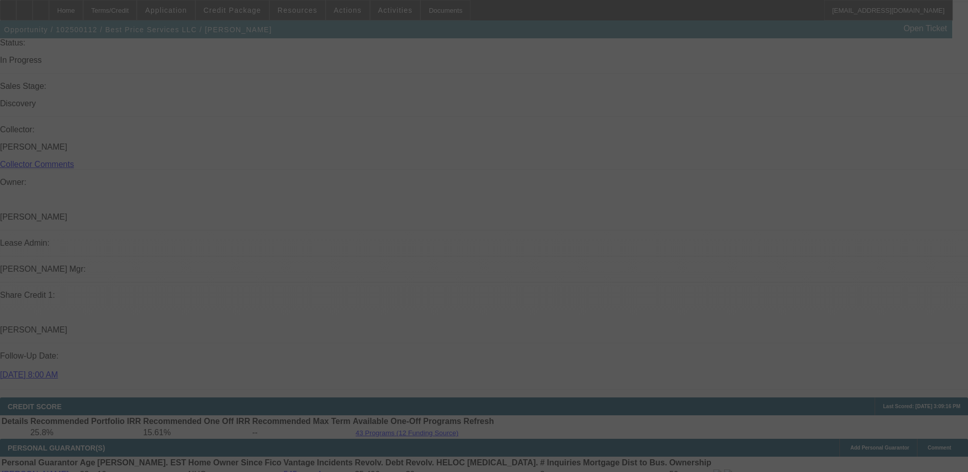
select select "0.1"
select select "2"
select select "0.1"
select select "4"
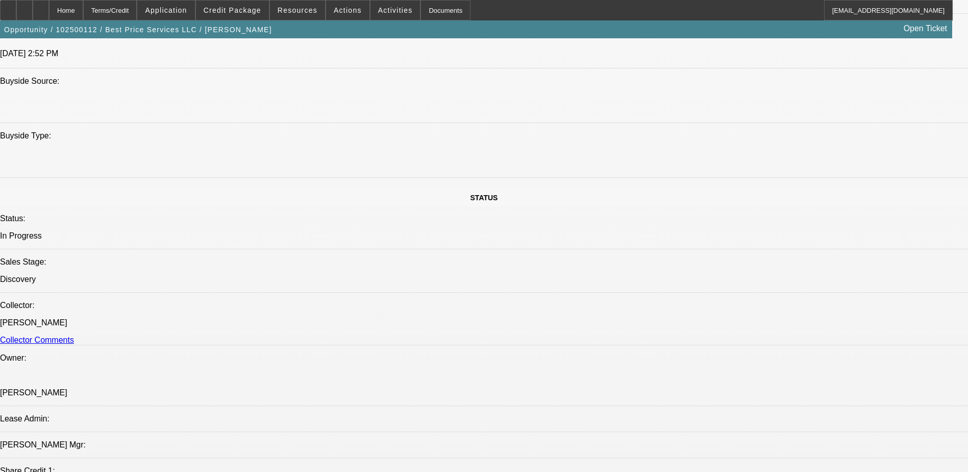
scroll to position [970, 0]
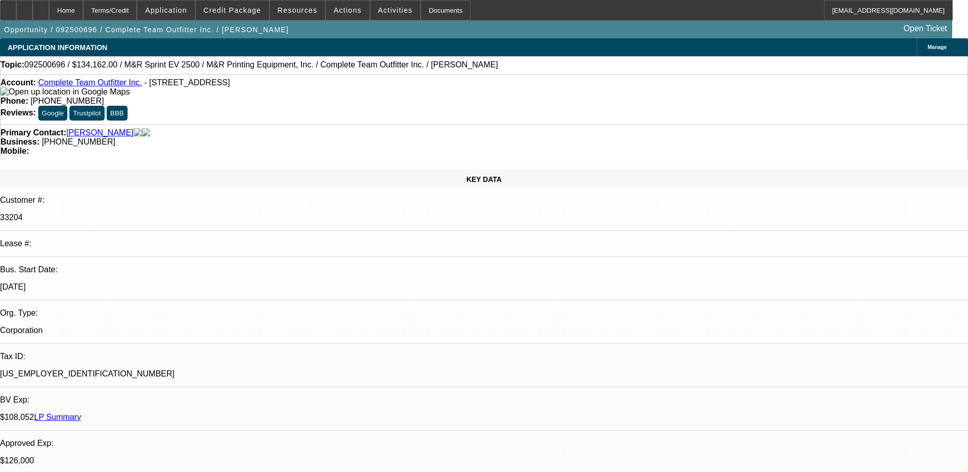
select select "0"
select select "2"
select select "0"
select select "6"
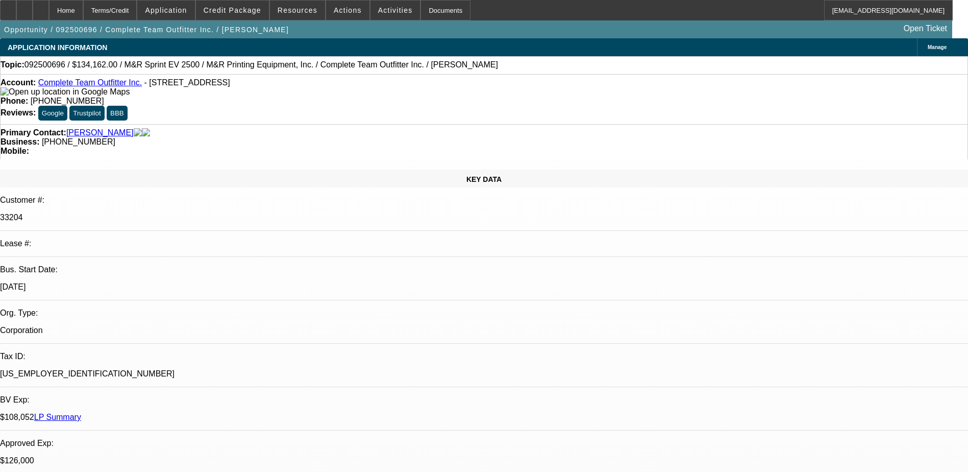
select select "0"
select select "2"
select select "0"
select select "6"
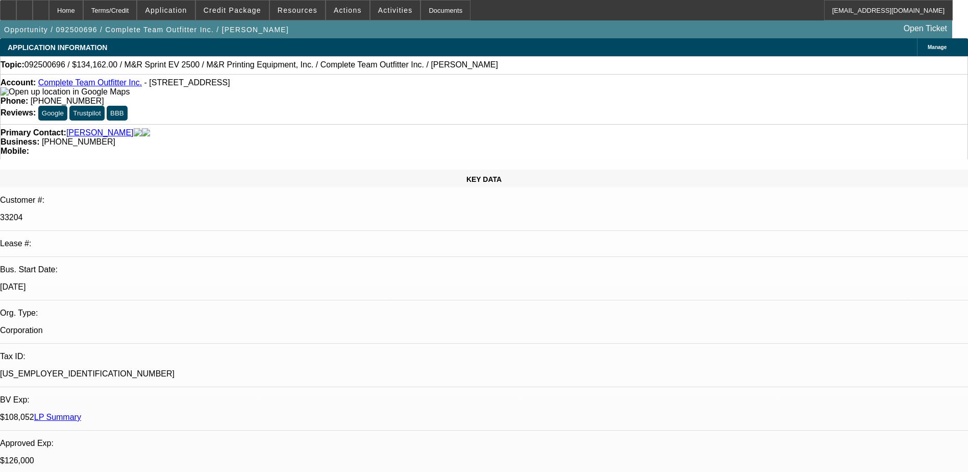
select select "0"
select select "2"
select select "0"
select select "6"
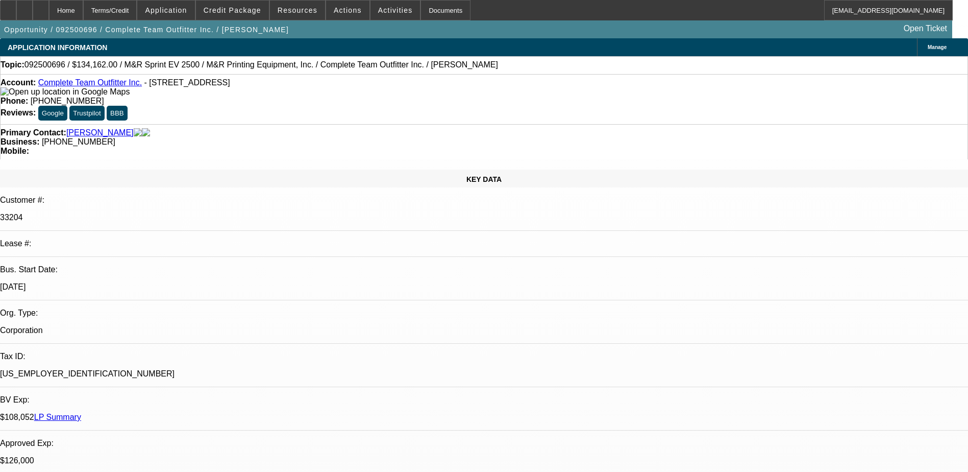
select select "0"
select select "2"
select select "0"
select select "6"
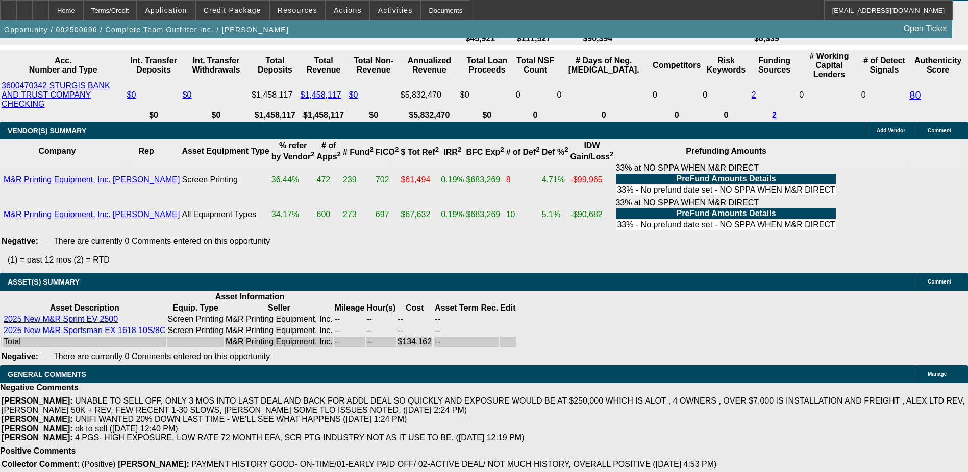
scroll to position [2240, 0]
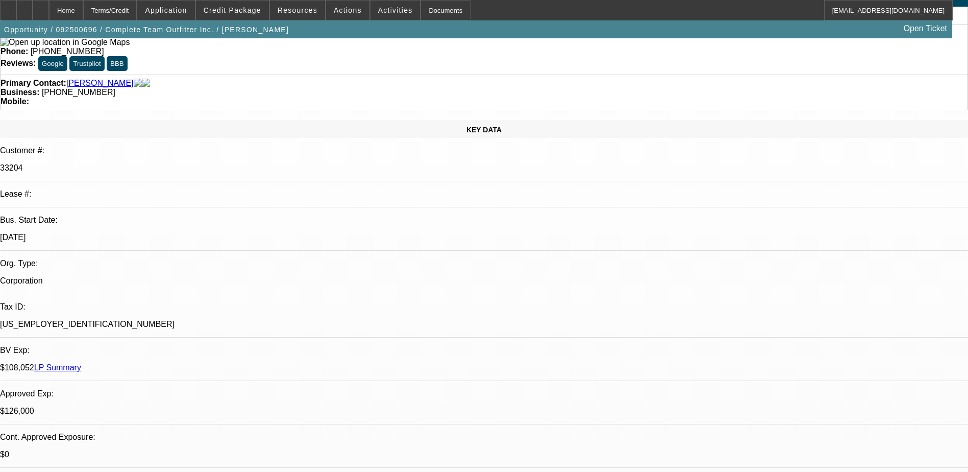
scroll to position [0, 0]
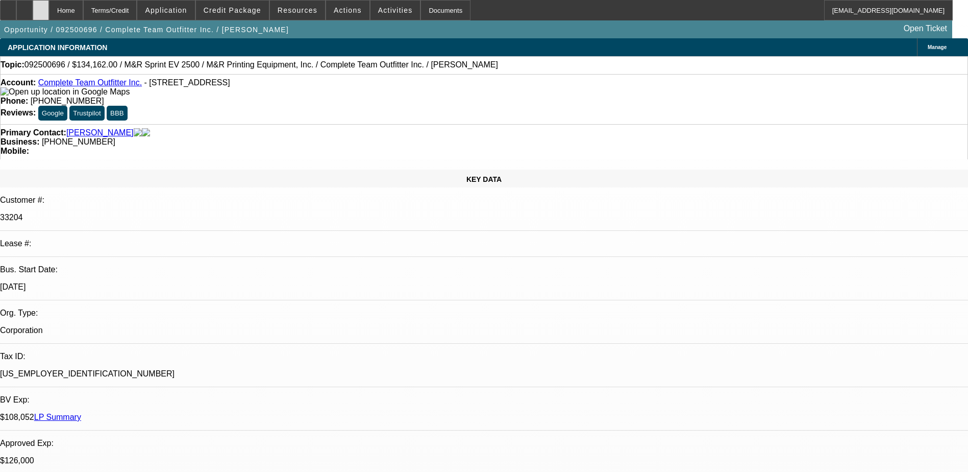
click at [49, 12] on div at bounding box center [41, 10] width 16 height 20
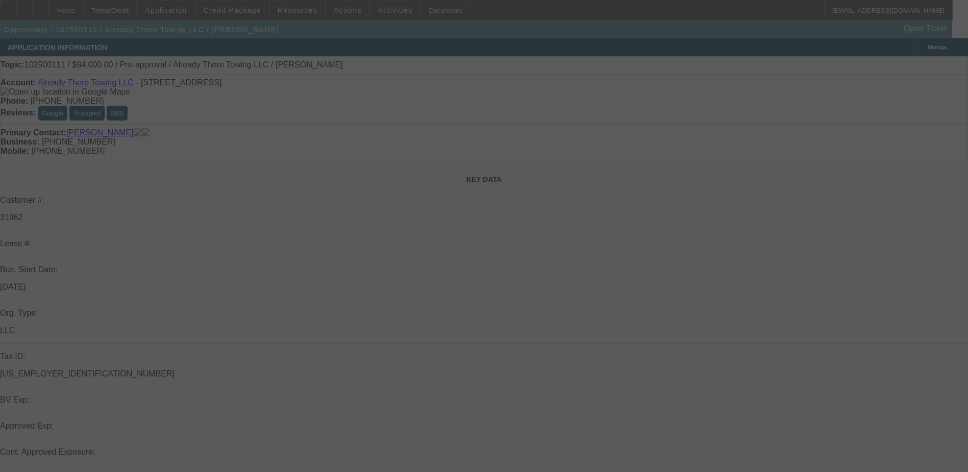
select select "0"
select select "2"
select select "0.1"
select select "4"
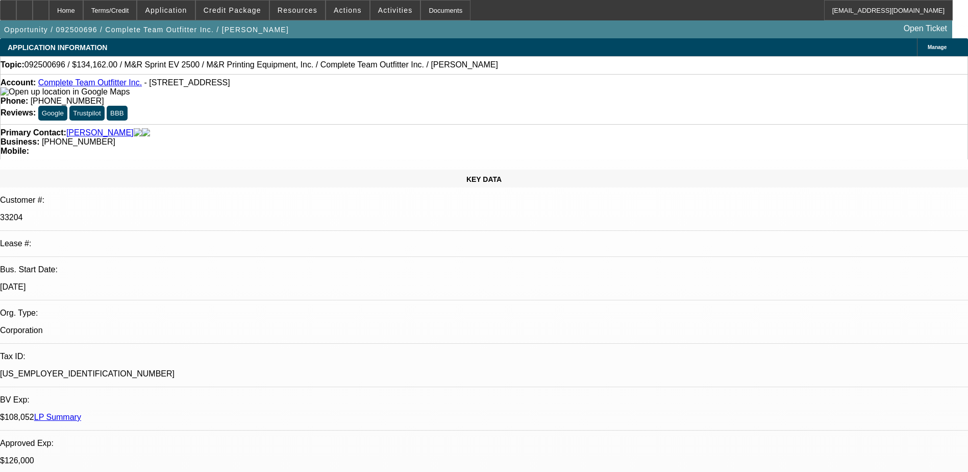
select select "0"
select select "2"
select select "0"
select select "2"
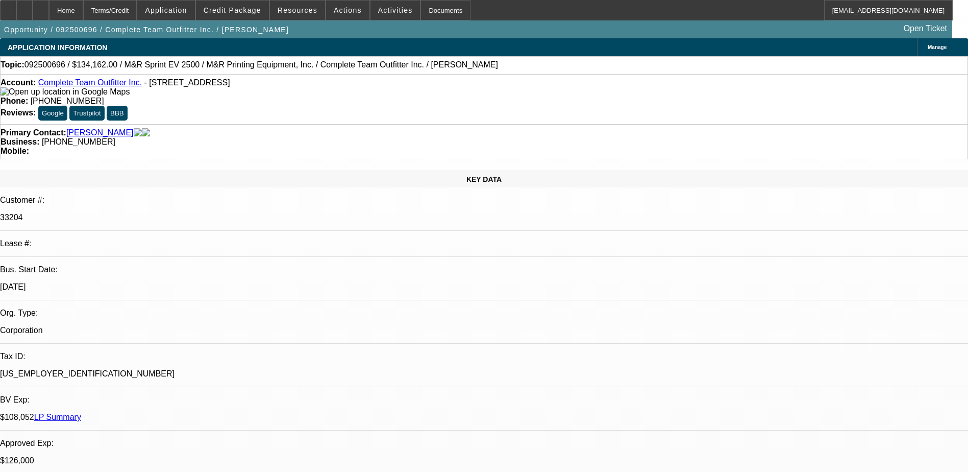
select select "0"
select select "2"
select select "0"
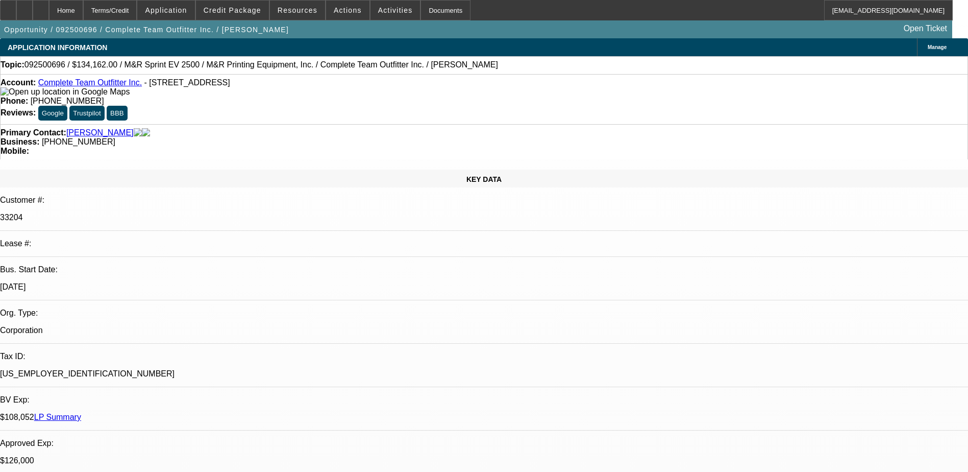
select select "2"
select select "0"
select select "1"
select select "2"
select select "6"
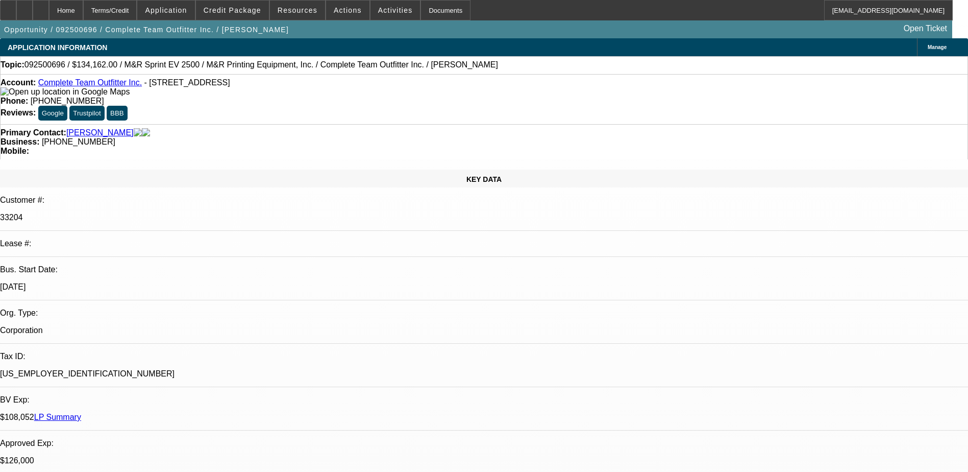
select select "1"
select select "2"
select select "6"
select select "1"
select select "2"
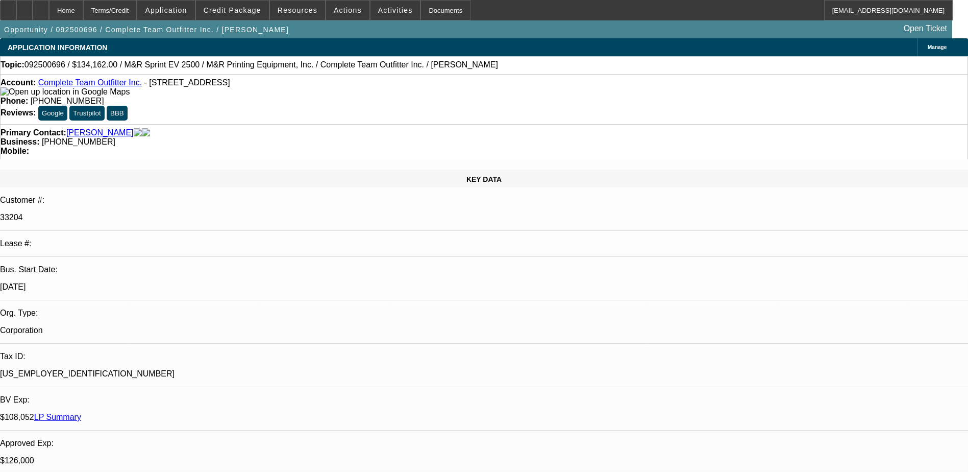
select select "6"
select select "1"
select select "2"
select select "6"
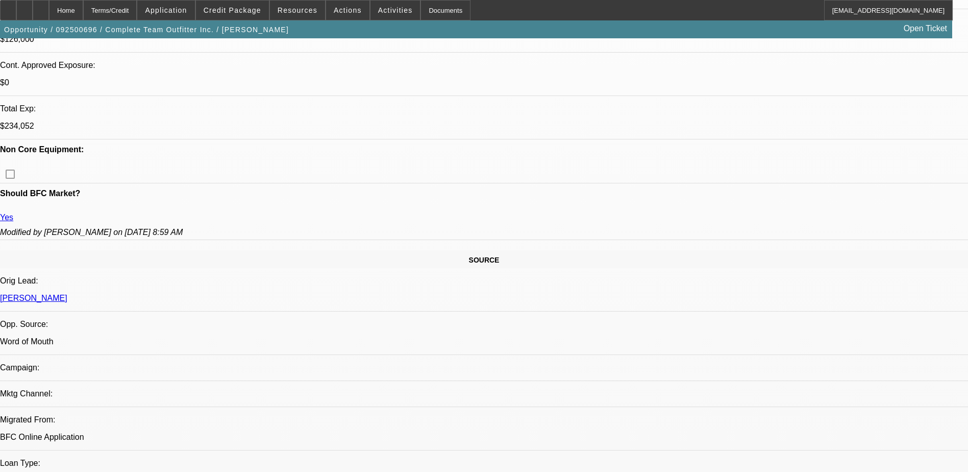
scroll to position [244, 0]
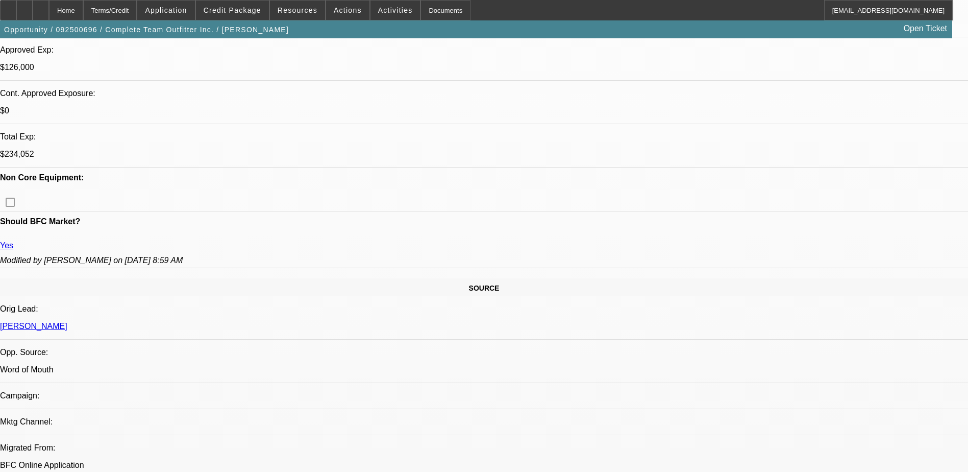
scroll to position [510, 0]
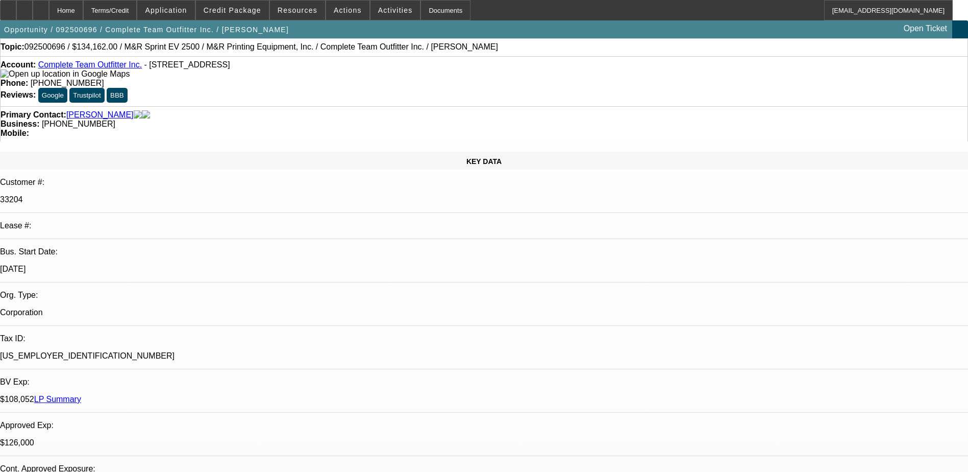
scroll to position [0, 0]
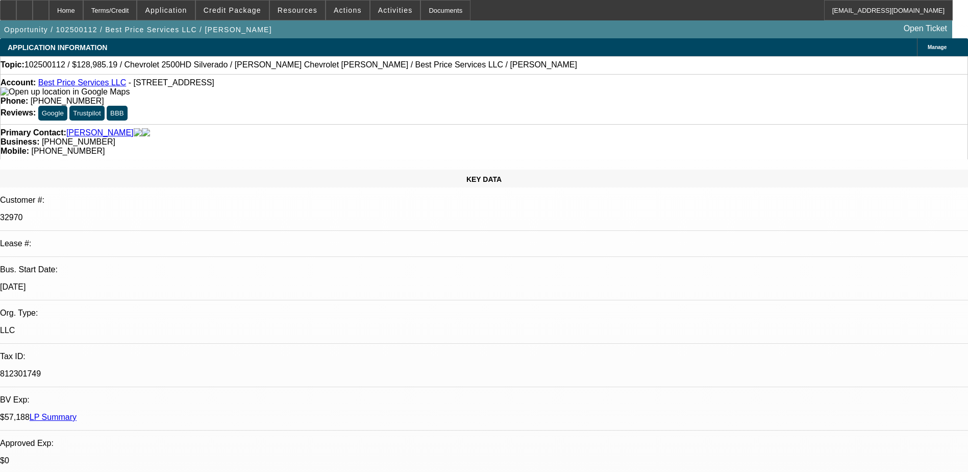
select select "0.1"
select select "2"
select select "0.1"
select select "4"
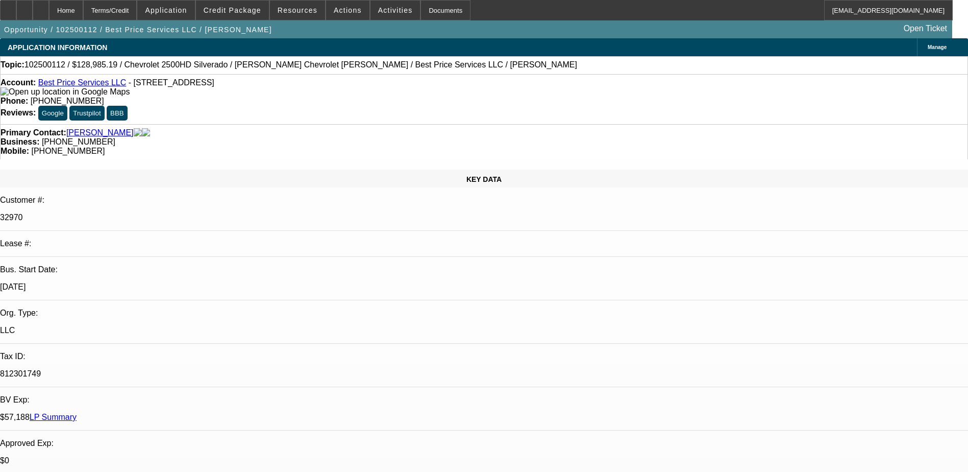
scroll to position [970, 0]
select select "0.1"
select select "2"
select select "0.1"
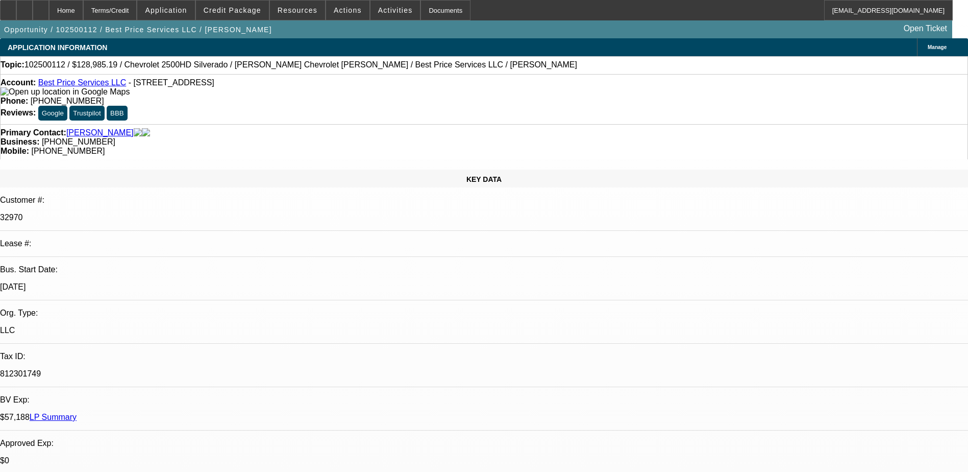
select select "4"
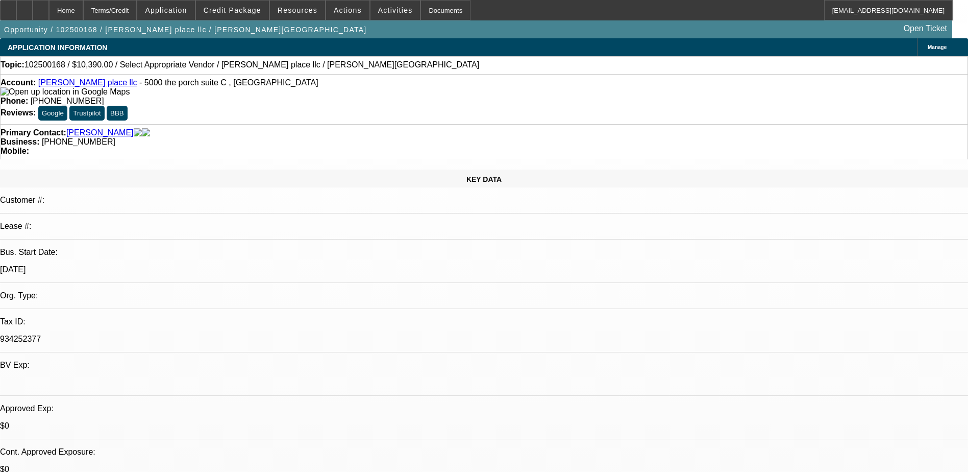
select select "0"
select select "2"
select select "0.1"
select select "4"
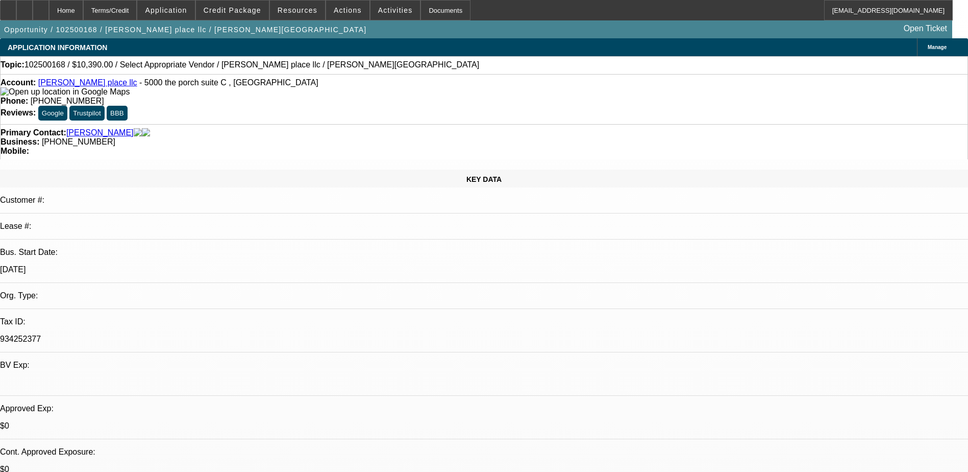
scroll to position [408, 0]
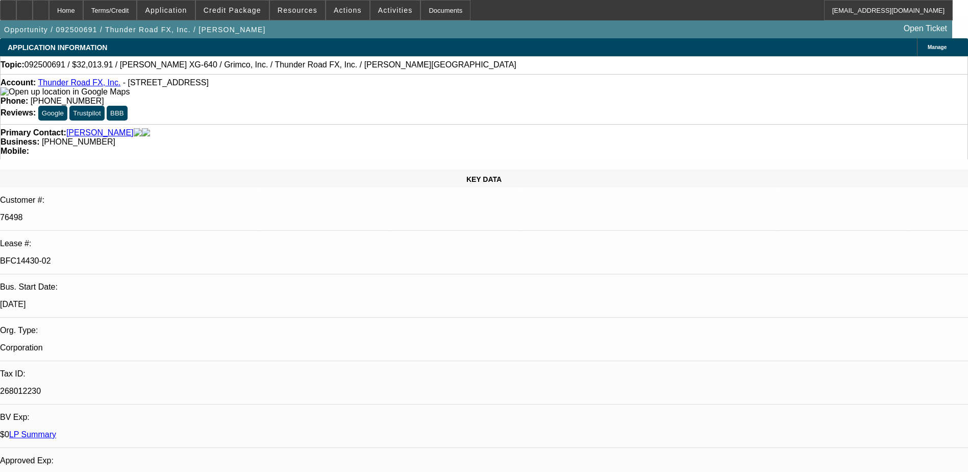
select select "0"
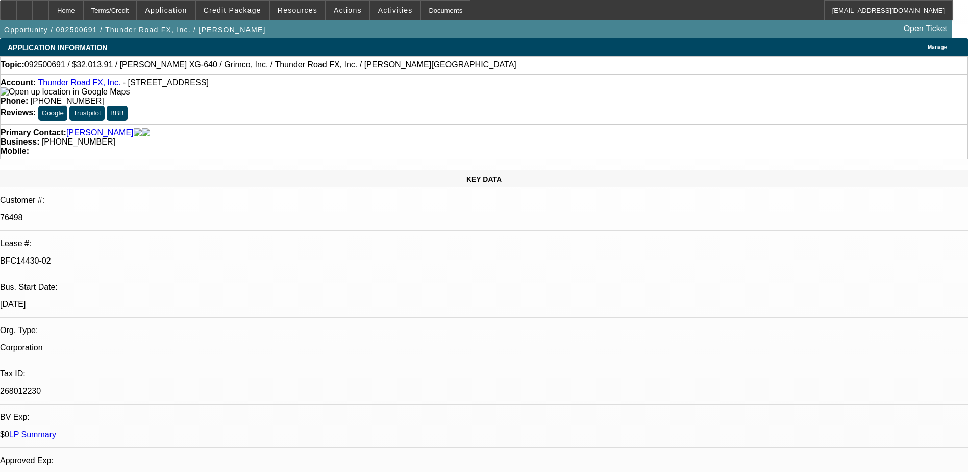
select select "0"
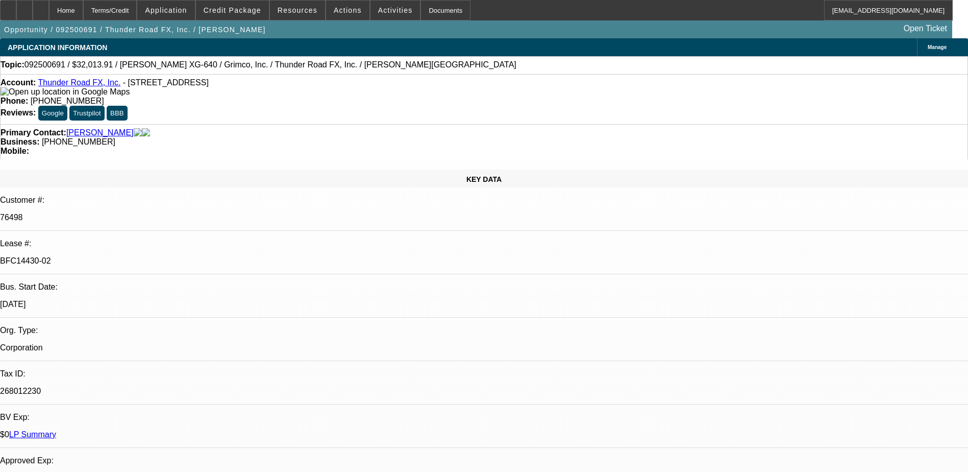
select select "0"
select select "1"
select select "3"
select select "2"
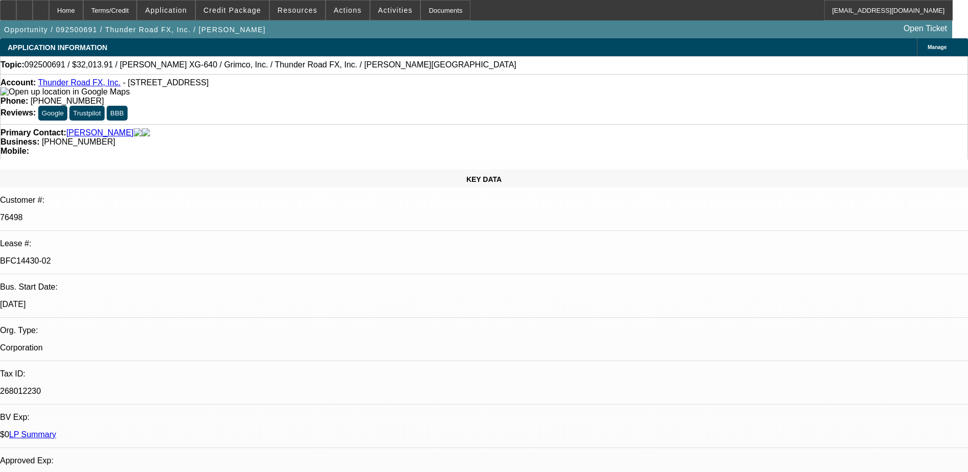
select select "1"
select select "3"
select select "2"
select select "1"
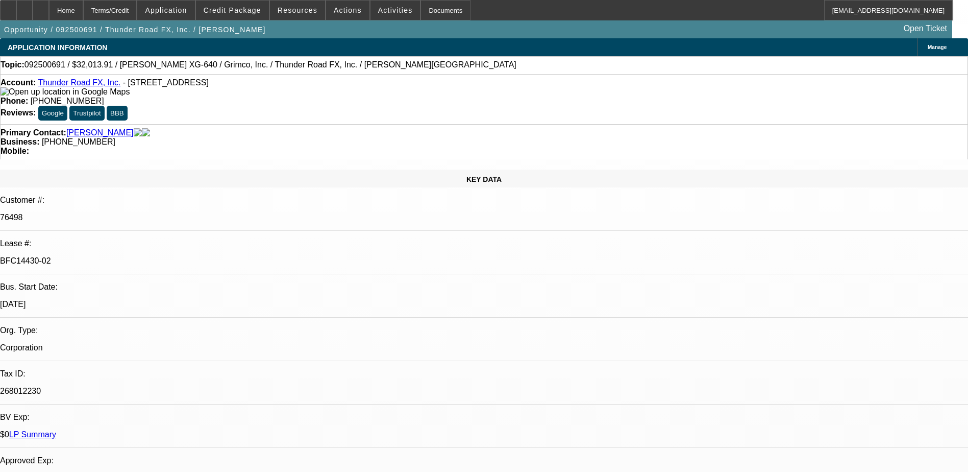
select select "2"
select select "1"
select select "2"
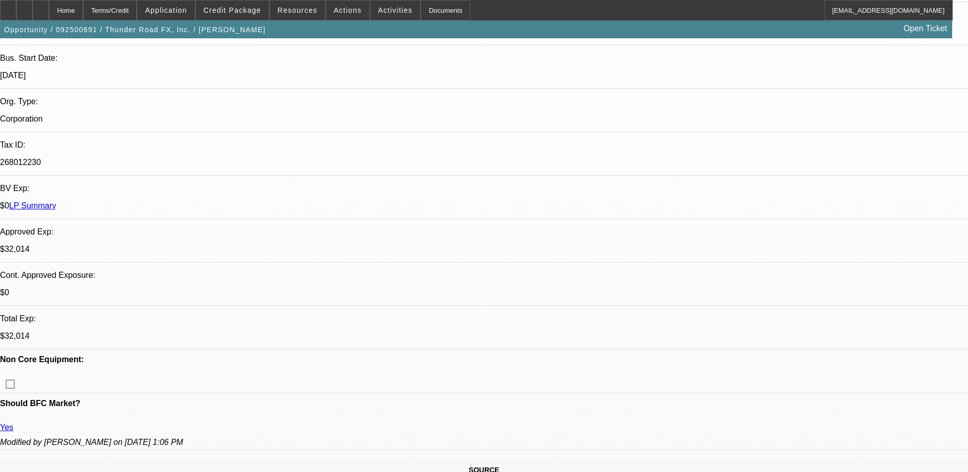
scroll to position [204, 0]
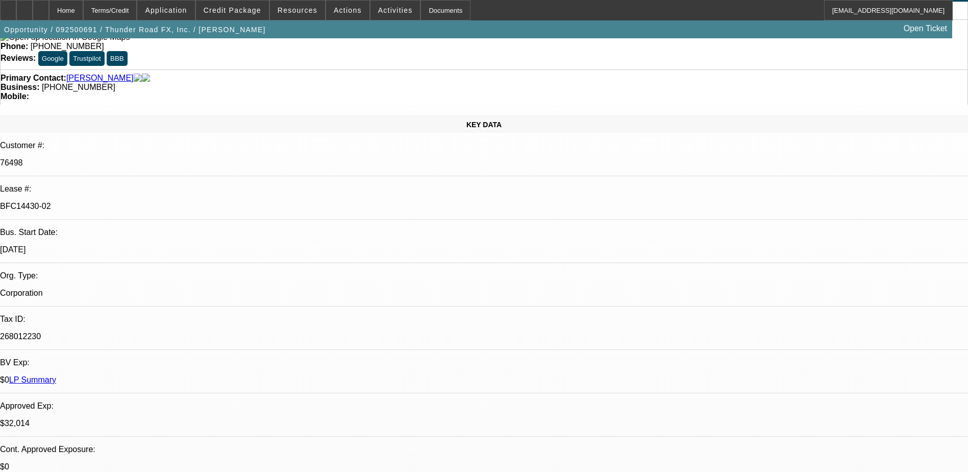
scroll to position [51, 0]
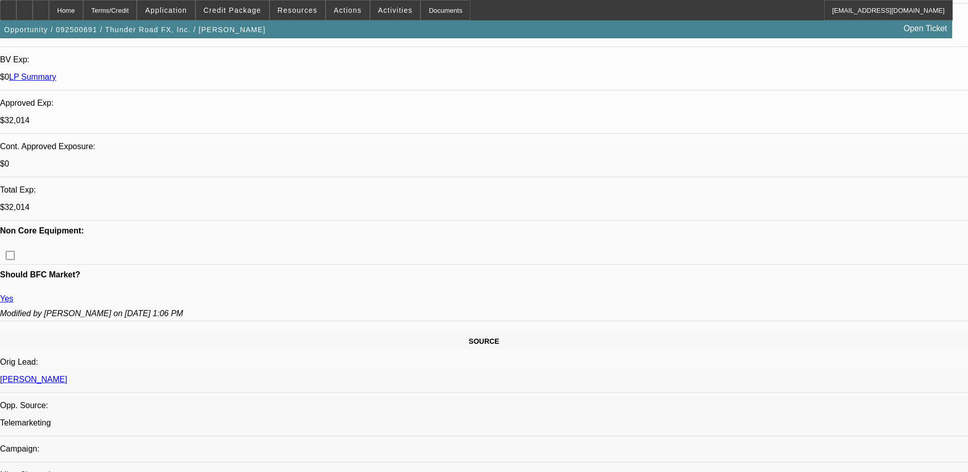
scroll to position [185, 0]
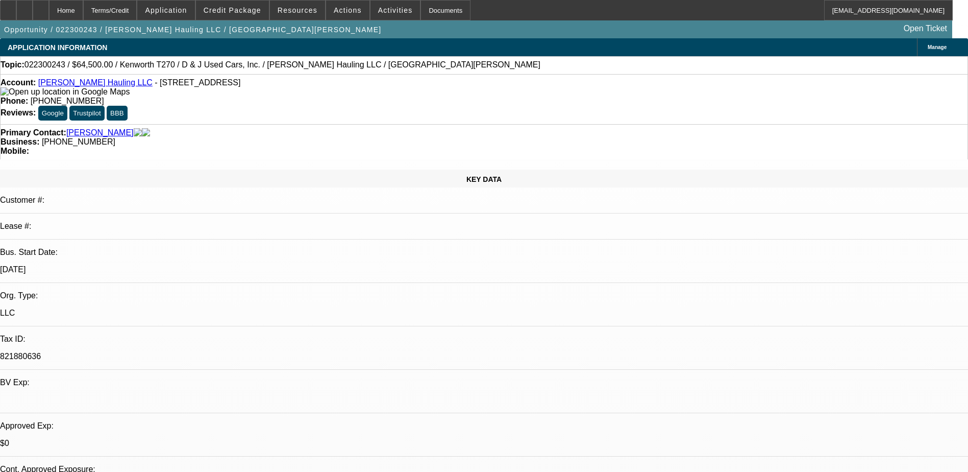
select select "0"
select select "0.1"
select select "0"
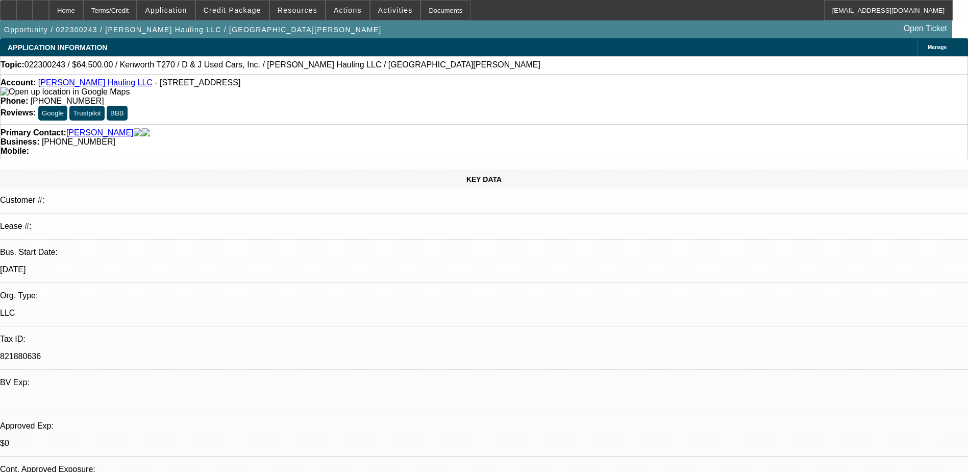
select select "0.1"
select select "0"
select select "0.1"
select select "0"
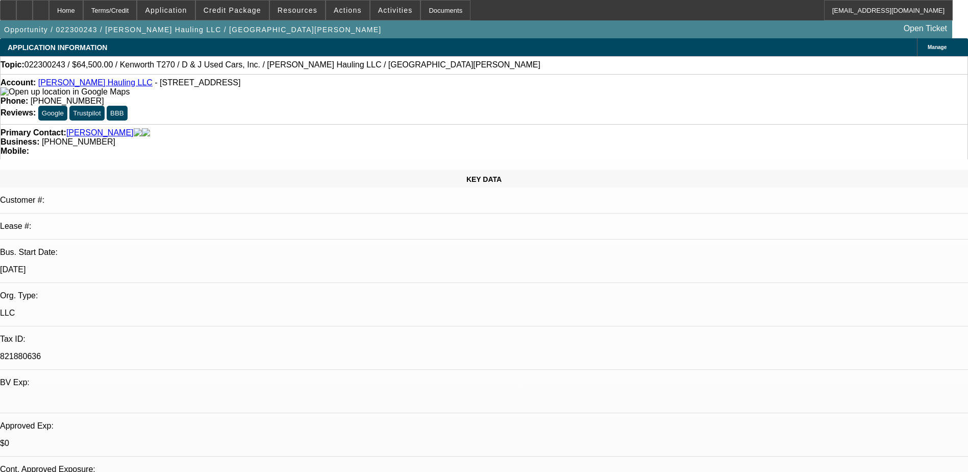
select select "0"
select select "0.1"
select select "1"
select select "4"
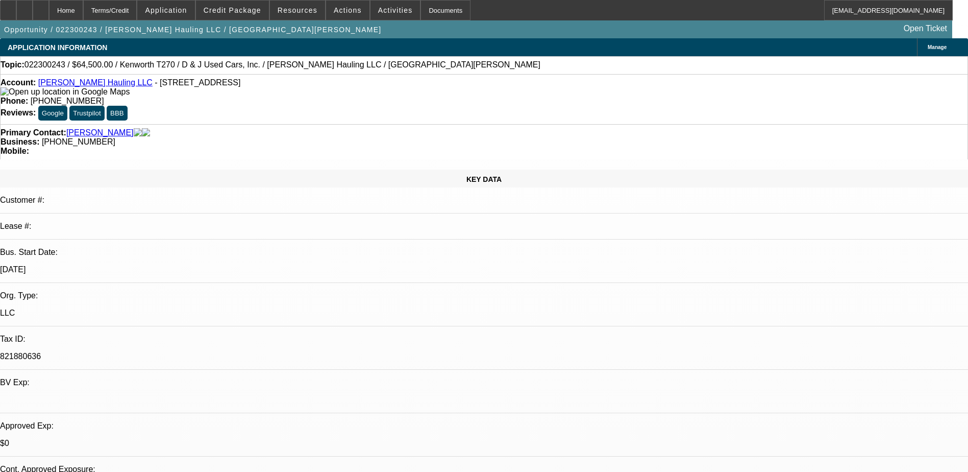
select select "1"
select select "4"
select select "1"
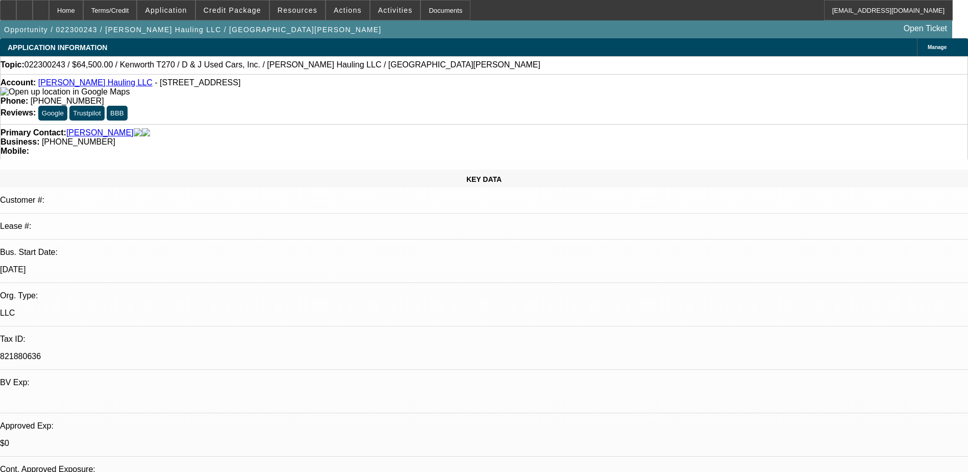
select select "4"
select select "1"
select select "4"
